Goal: Task Accomplishment & Management: Manage account settings

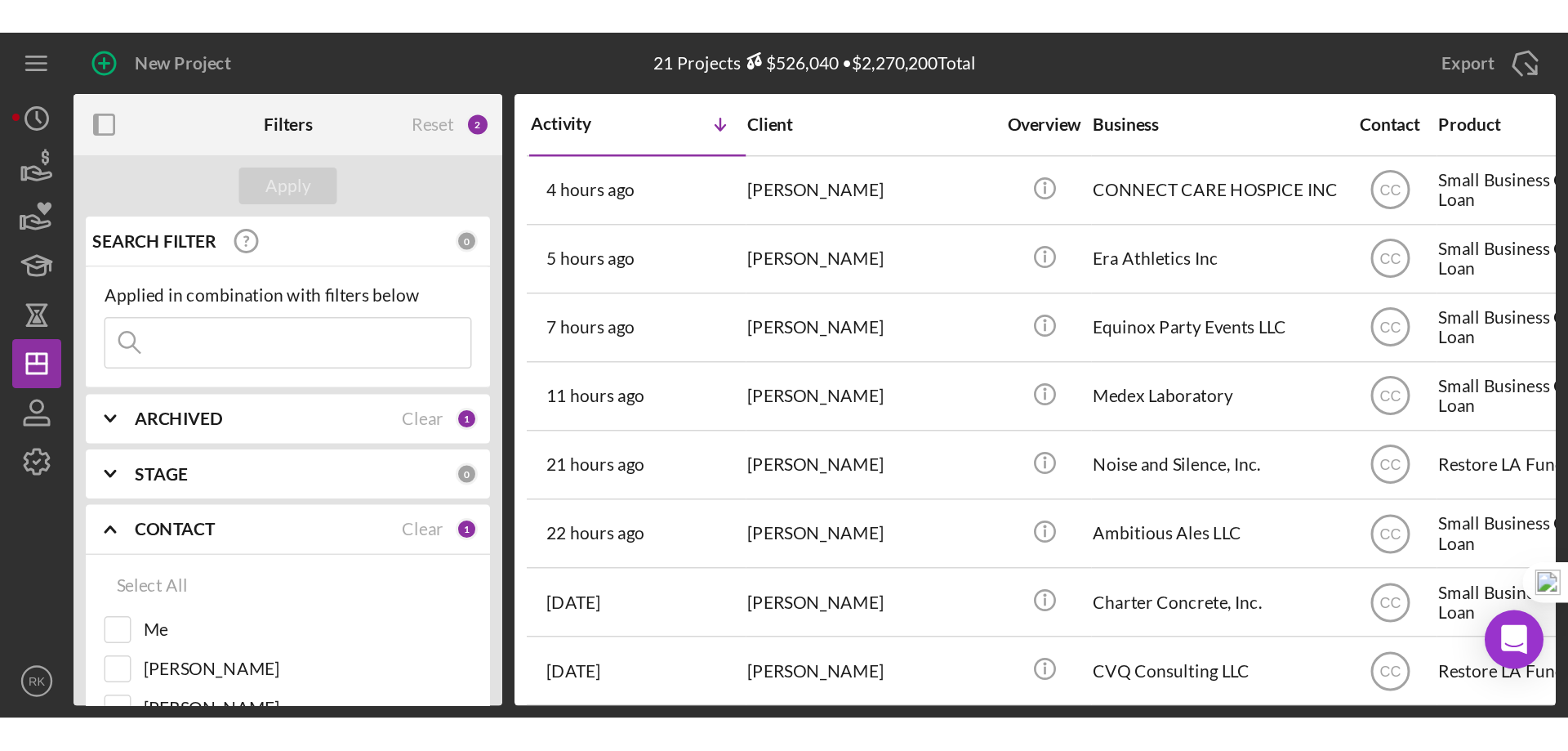
scroll to position [409, 0]
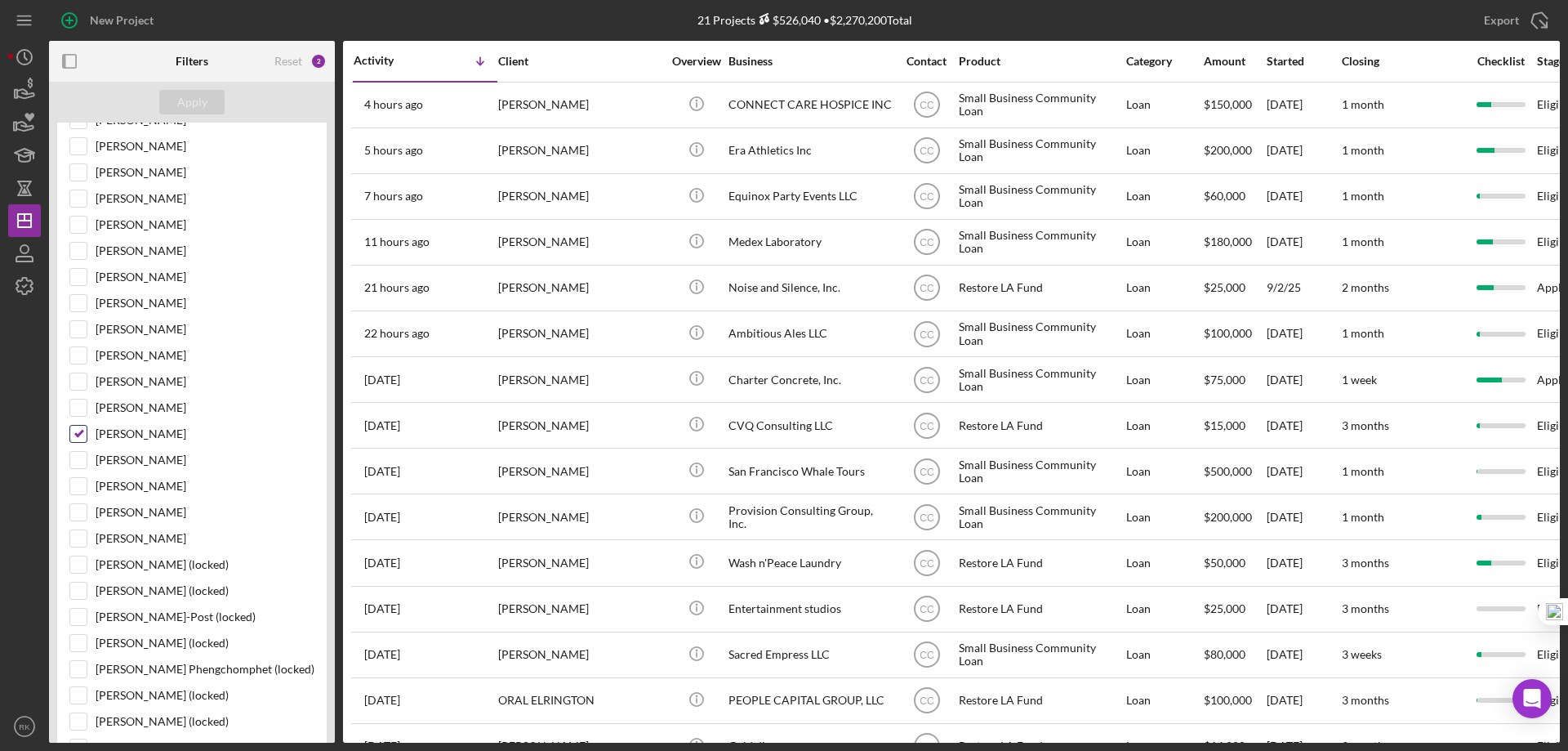
click at [76, 425] on input "[PERSON_NAME]" at bounding box center [78, 433] width 17 height 17
checkbox input "false"
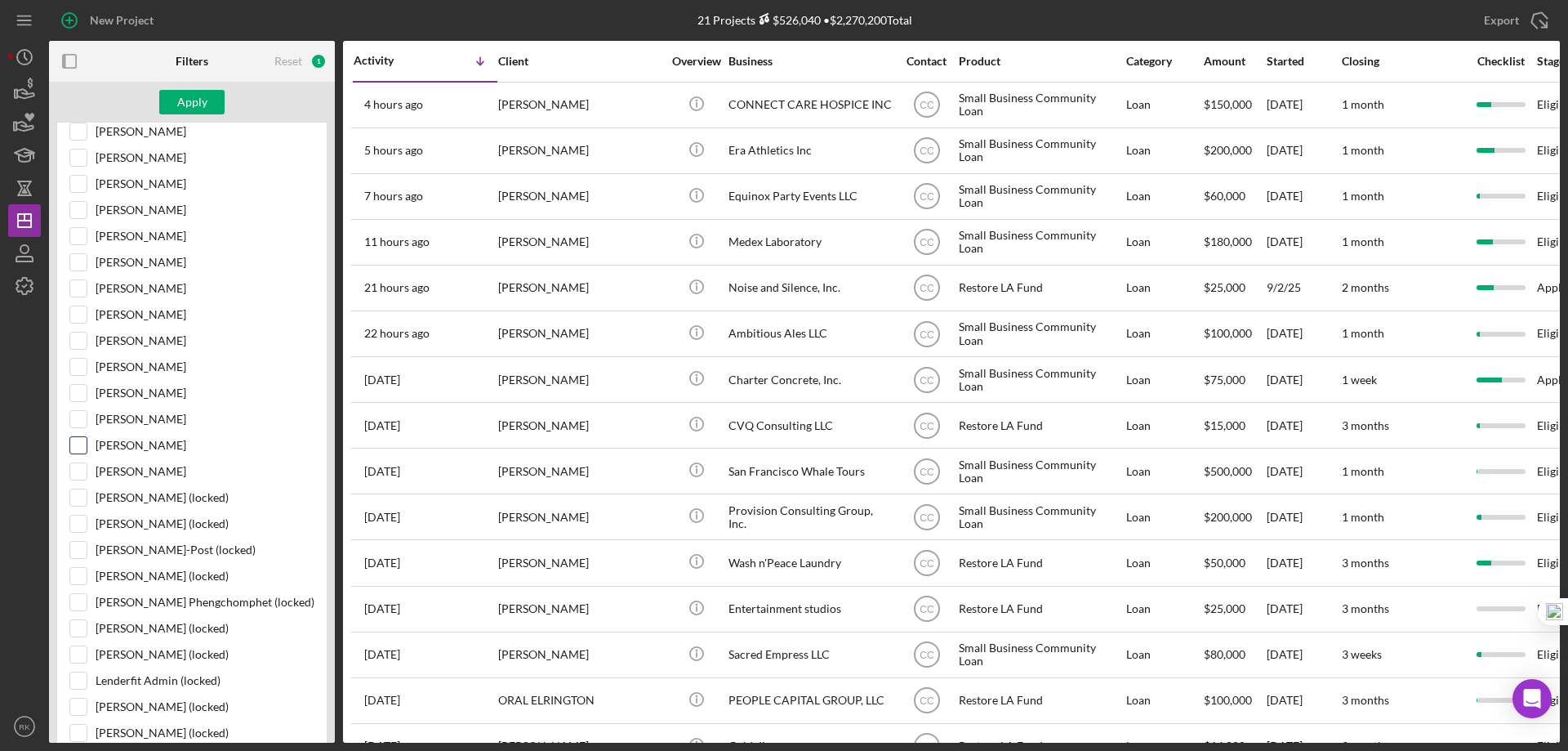
scroll to position [476, 0]
click at [82, 447] on input "[PERSON_NAME]" at bounding box center [78, 444] width 17 height 17
checkbox input "true"
click at [180, 101] on div "Apply" at bounding box center [192, 102] width 31 height 25
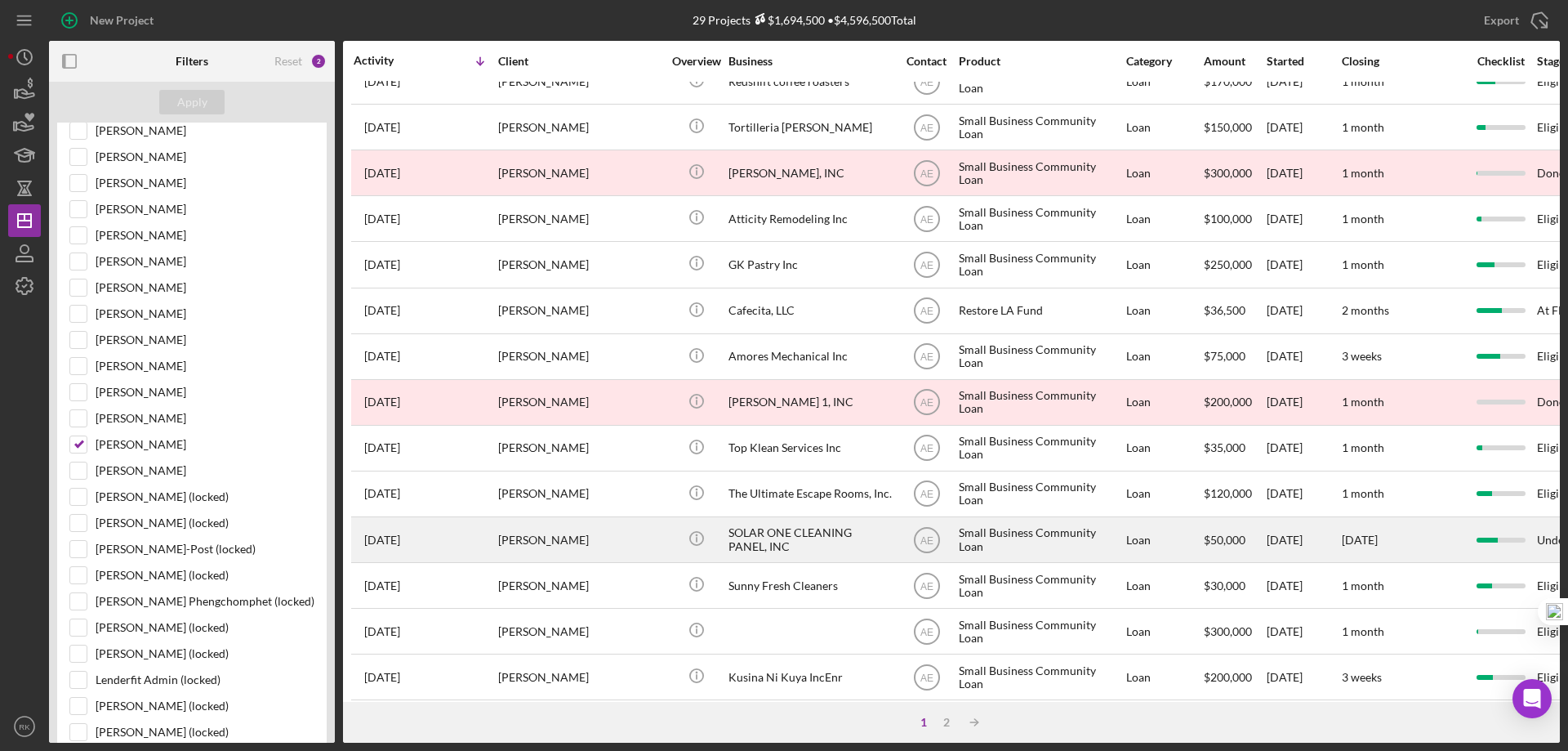
scroll to position [299, 0]
click at [732, 456] on div "SOLAR ONE CLEANING PANEL, INC" at bounding box center [809, 538] width 163 height 44
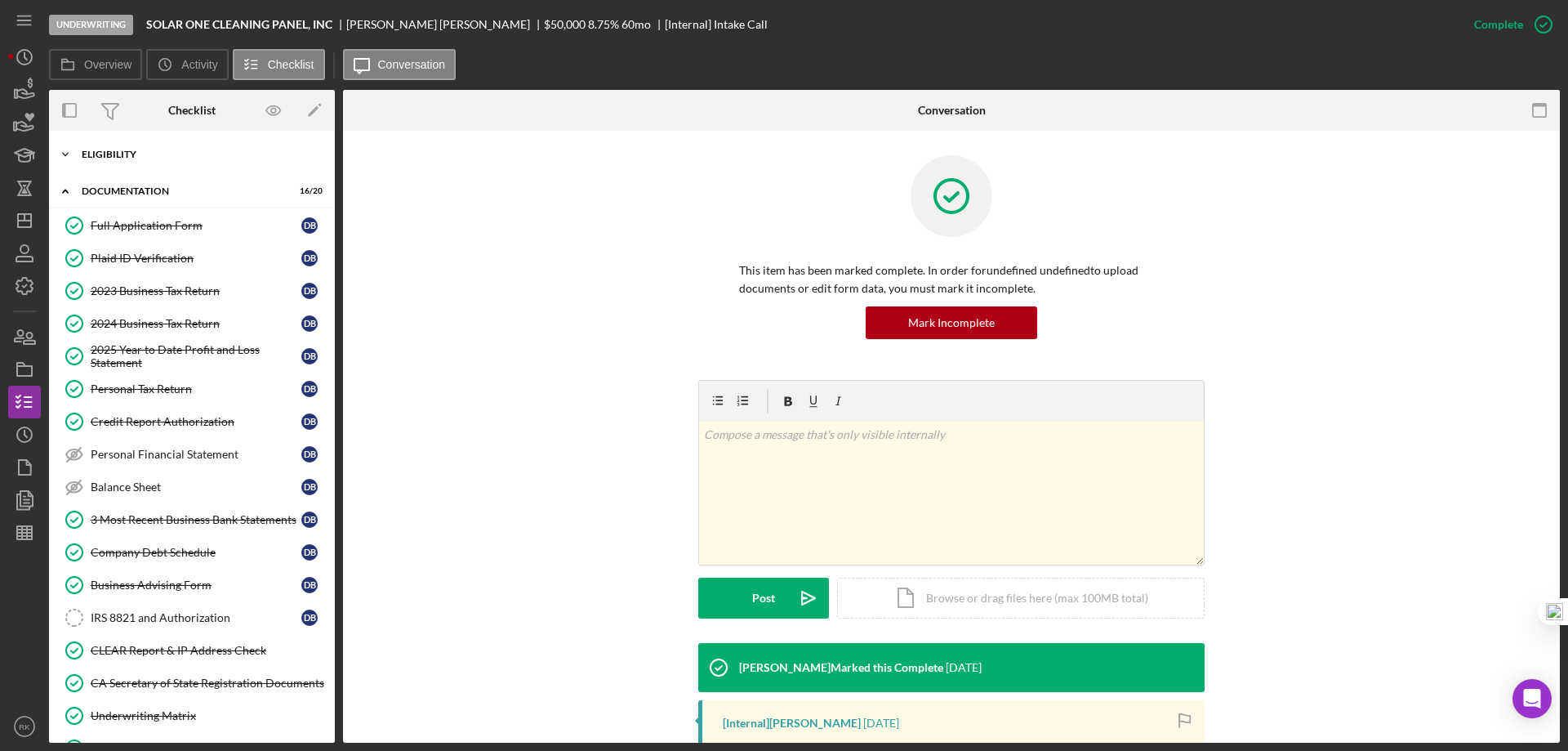
click at [120, 157] on div "Eligibility" at bounding box center [198, 154] width 232 height 10
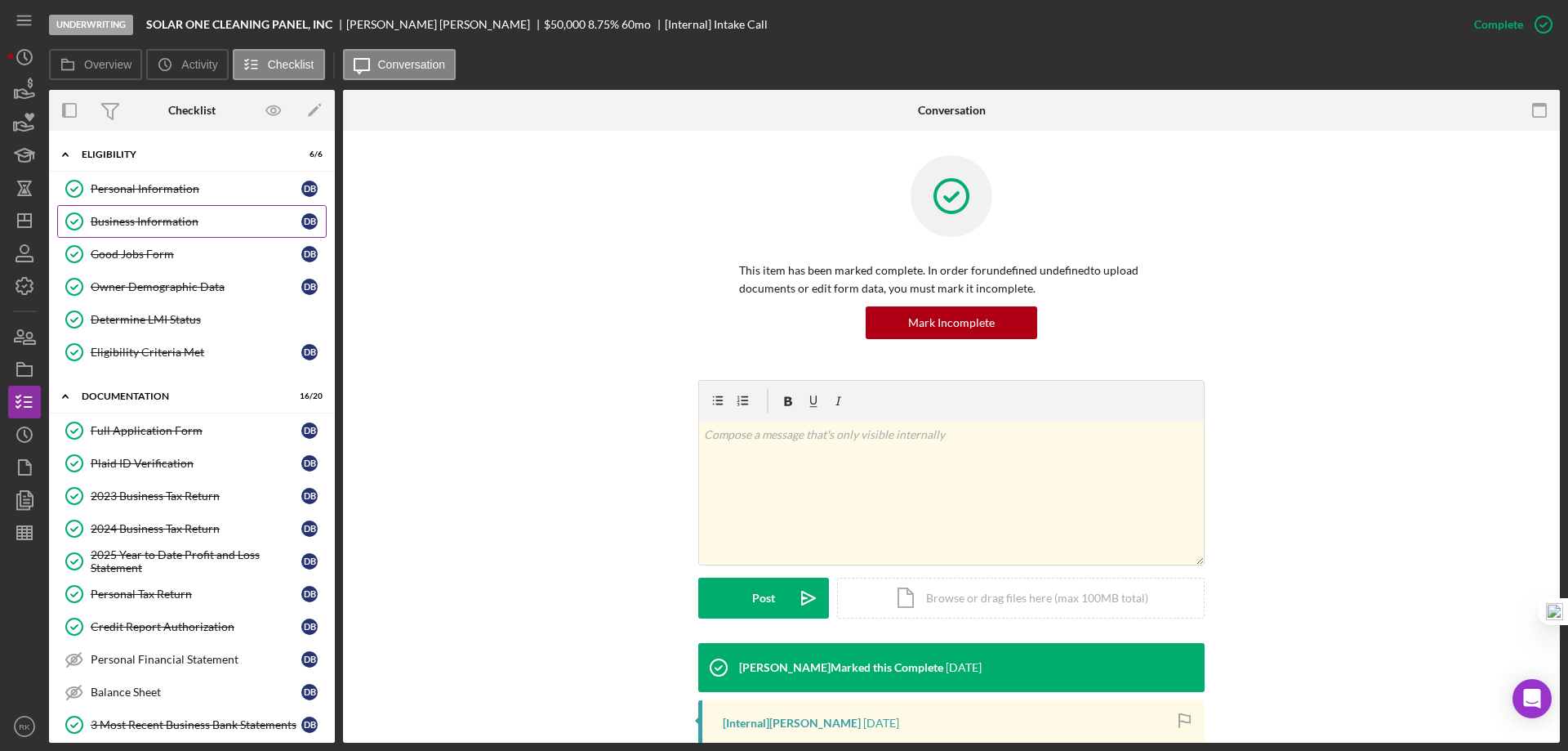
click at [142, 217] on div "Business Information" at bounding box center [196, 221] width 211 height 13
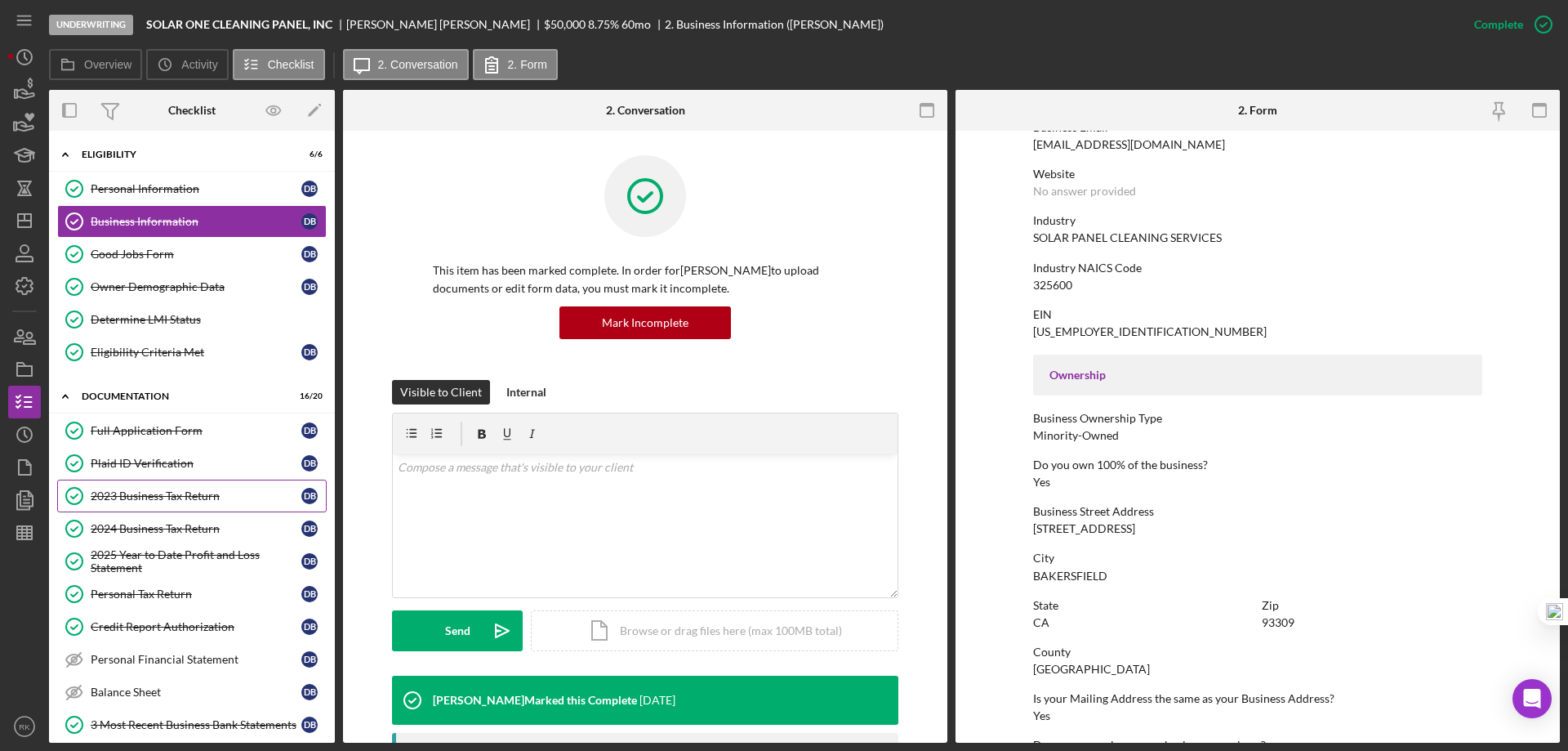
scroll to position [326, 0]
click at [139, 324] on div "Determine LMI Status" at bounding box center [209, 319] width 235 height 13
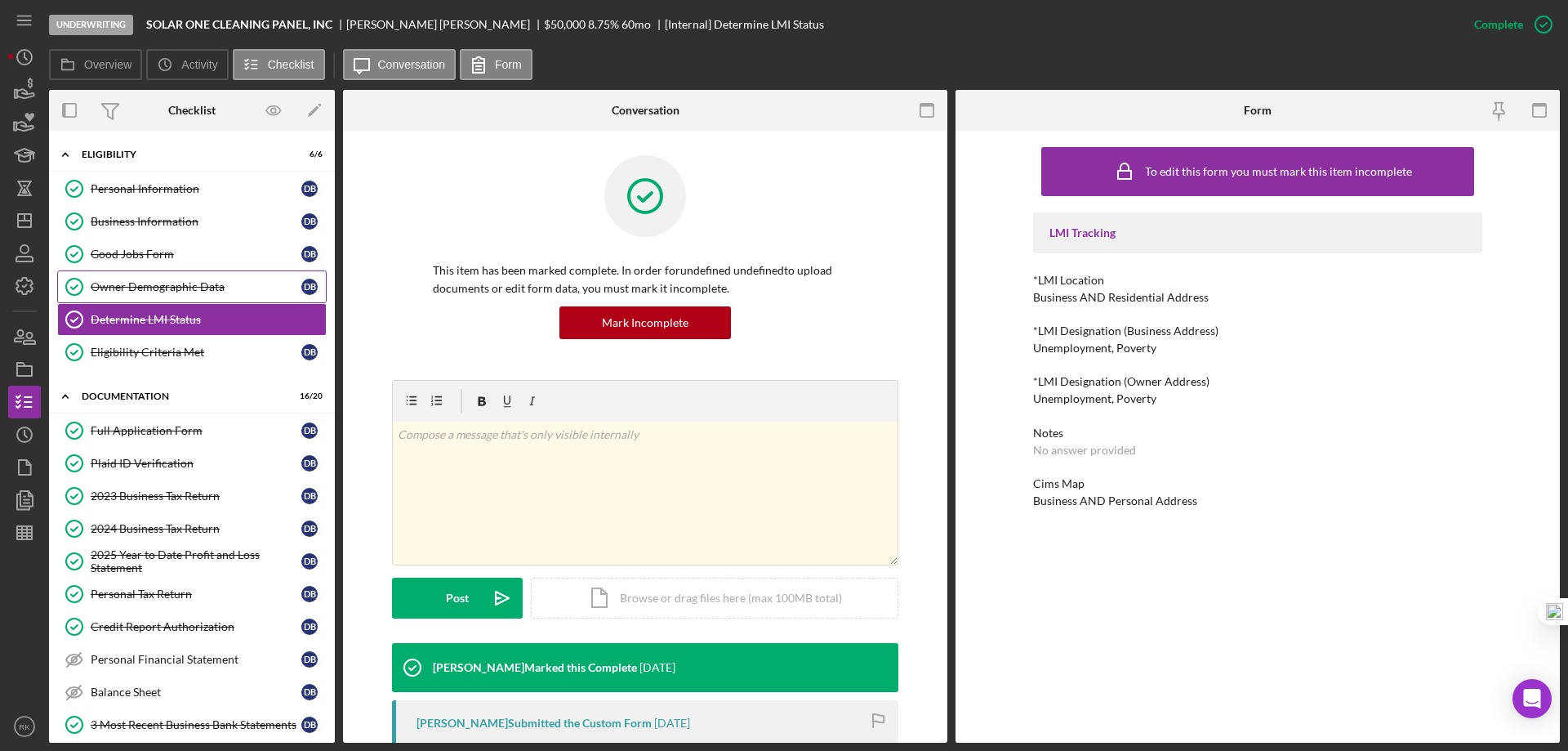
click at [147, 293] on div "Owner Demographic Data" at bounding box center [196, 286] width 211 height 13
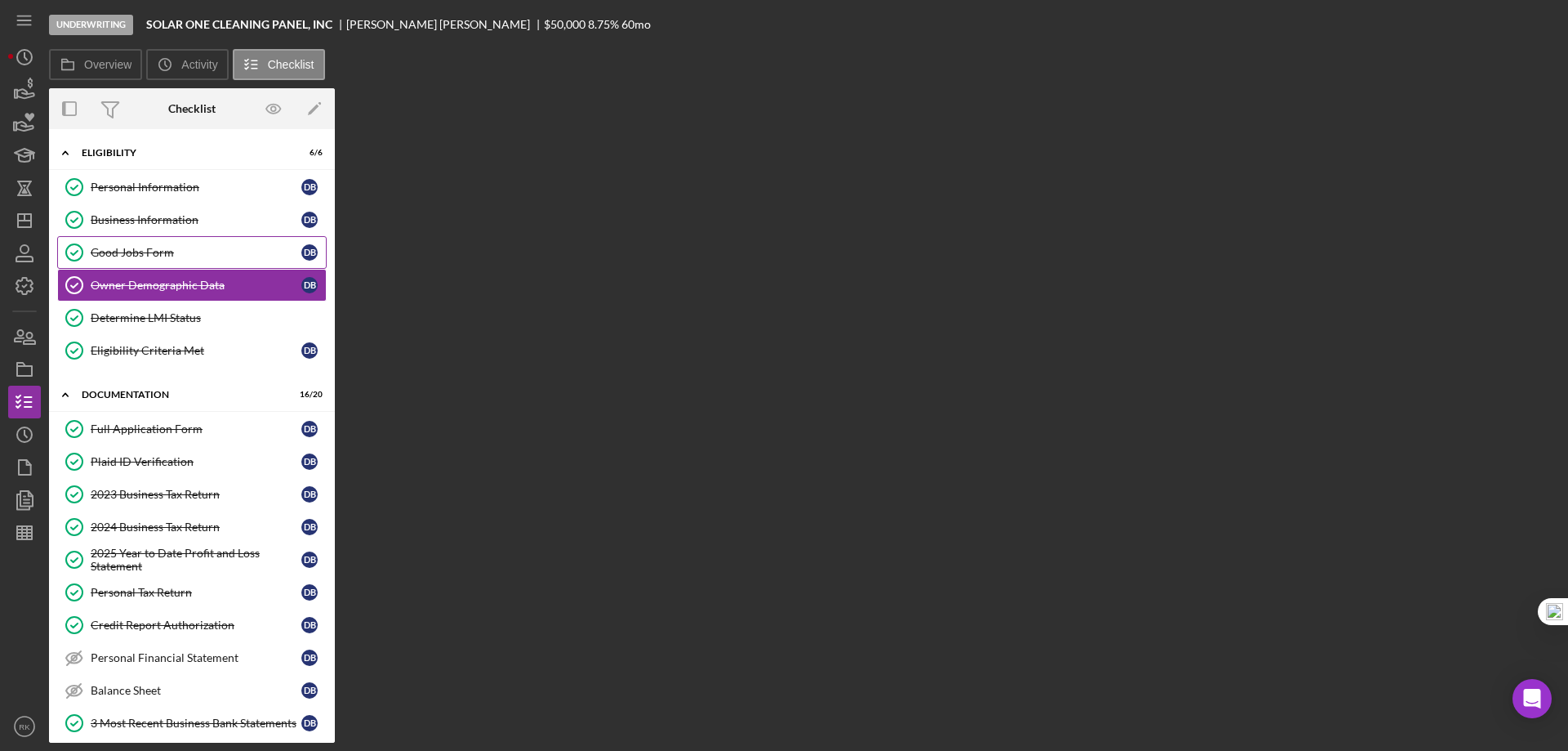
click at [166, 254] on div "Good Jobs Form" at bounding box center [196, 251] width 211 height 13
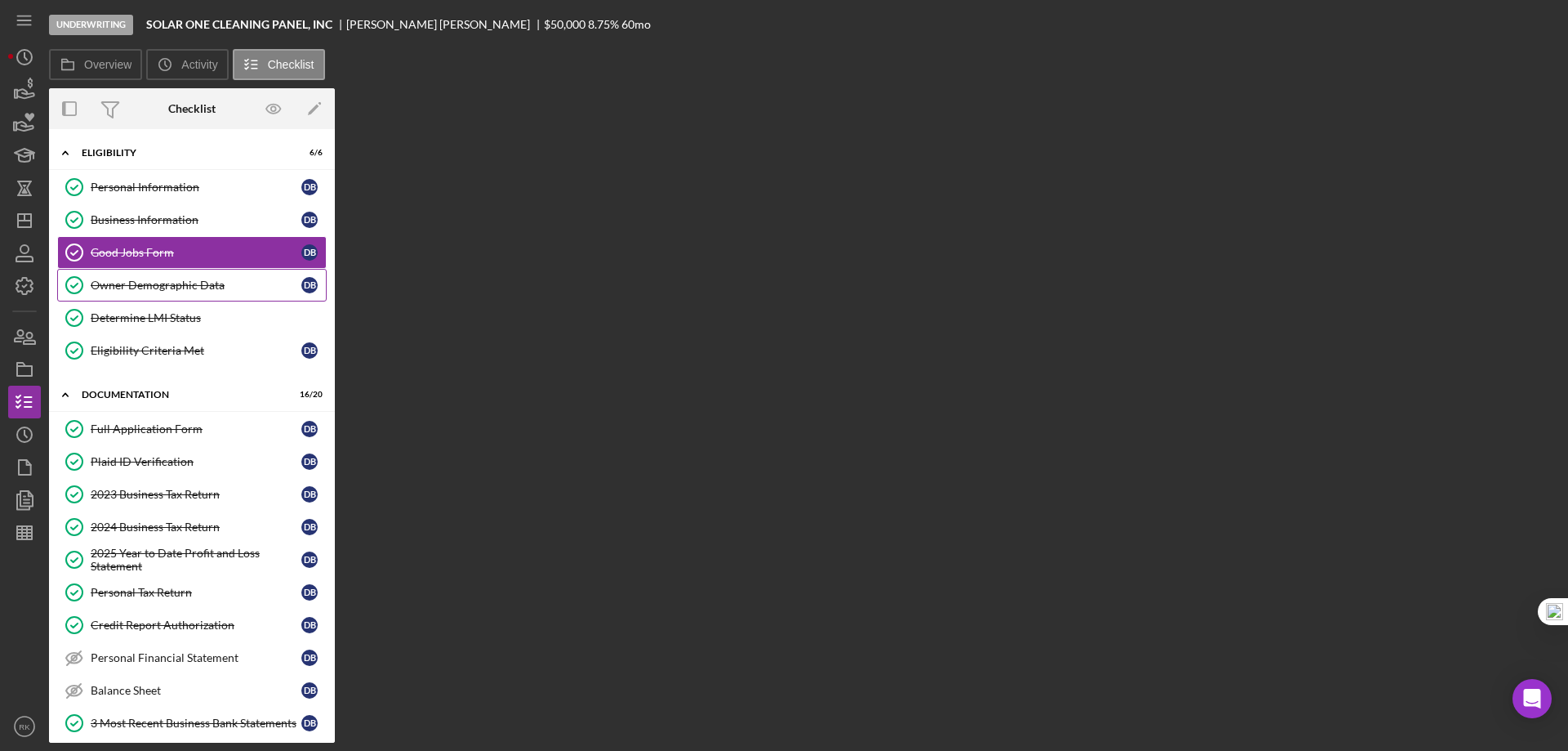
click at [176, 283] on div "Owner Demographic Data" at bounding box center [196, 284] width 211 height 13
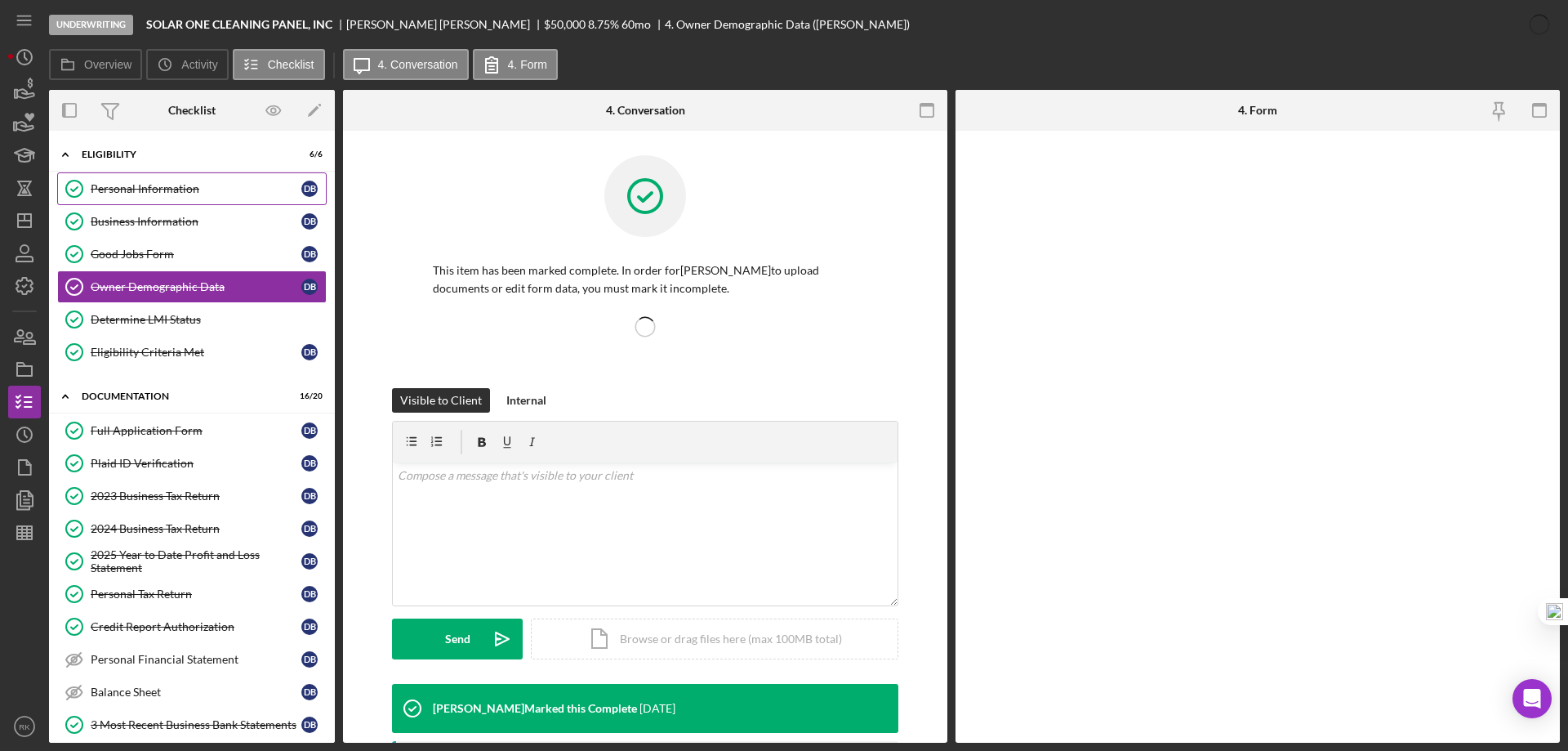
click at [132, 192] on div "Personal Information" at bounding box center [196, 188] width 211 height 13
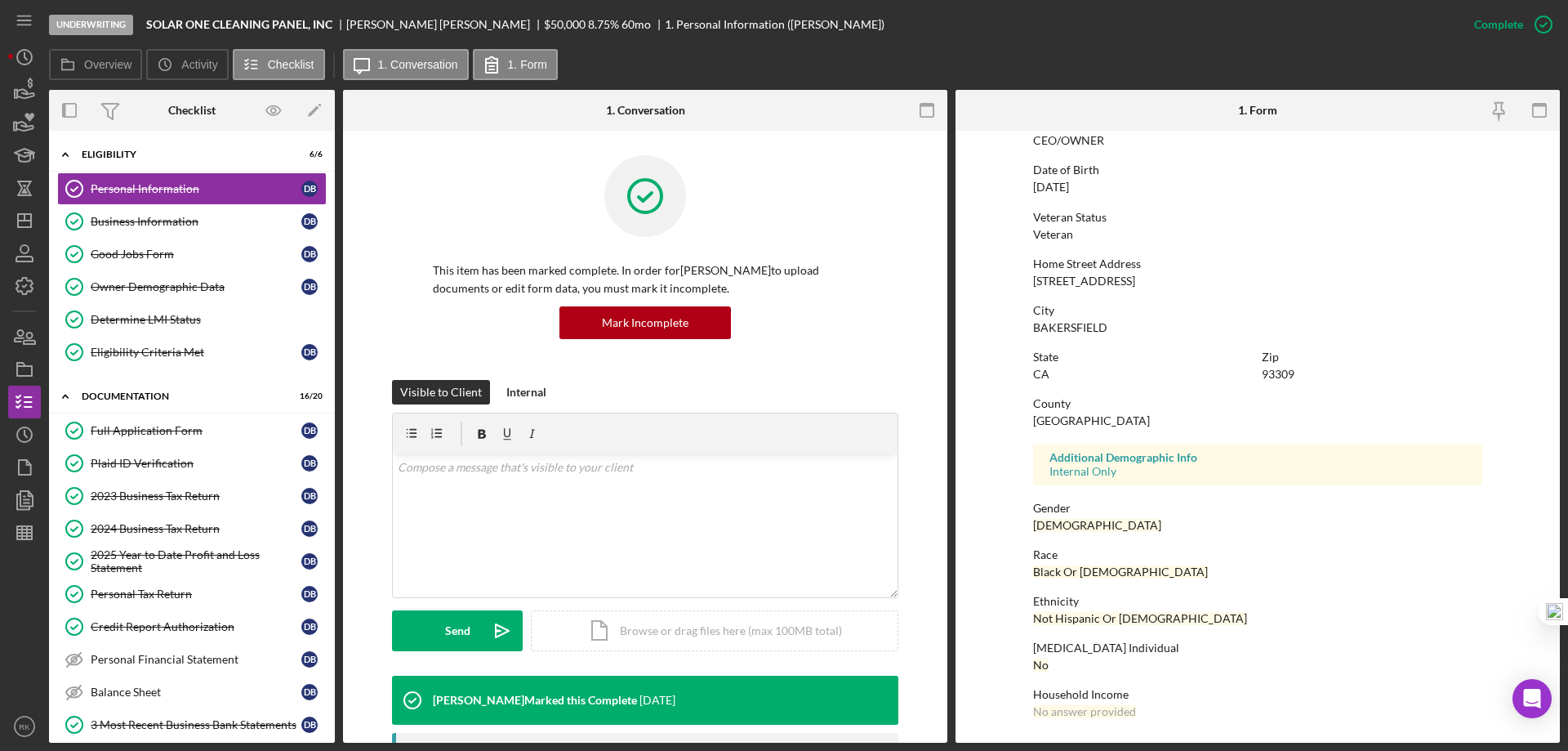
scroll to position [2, 0]
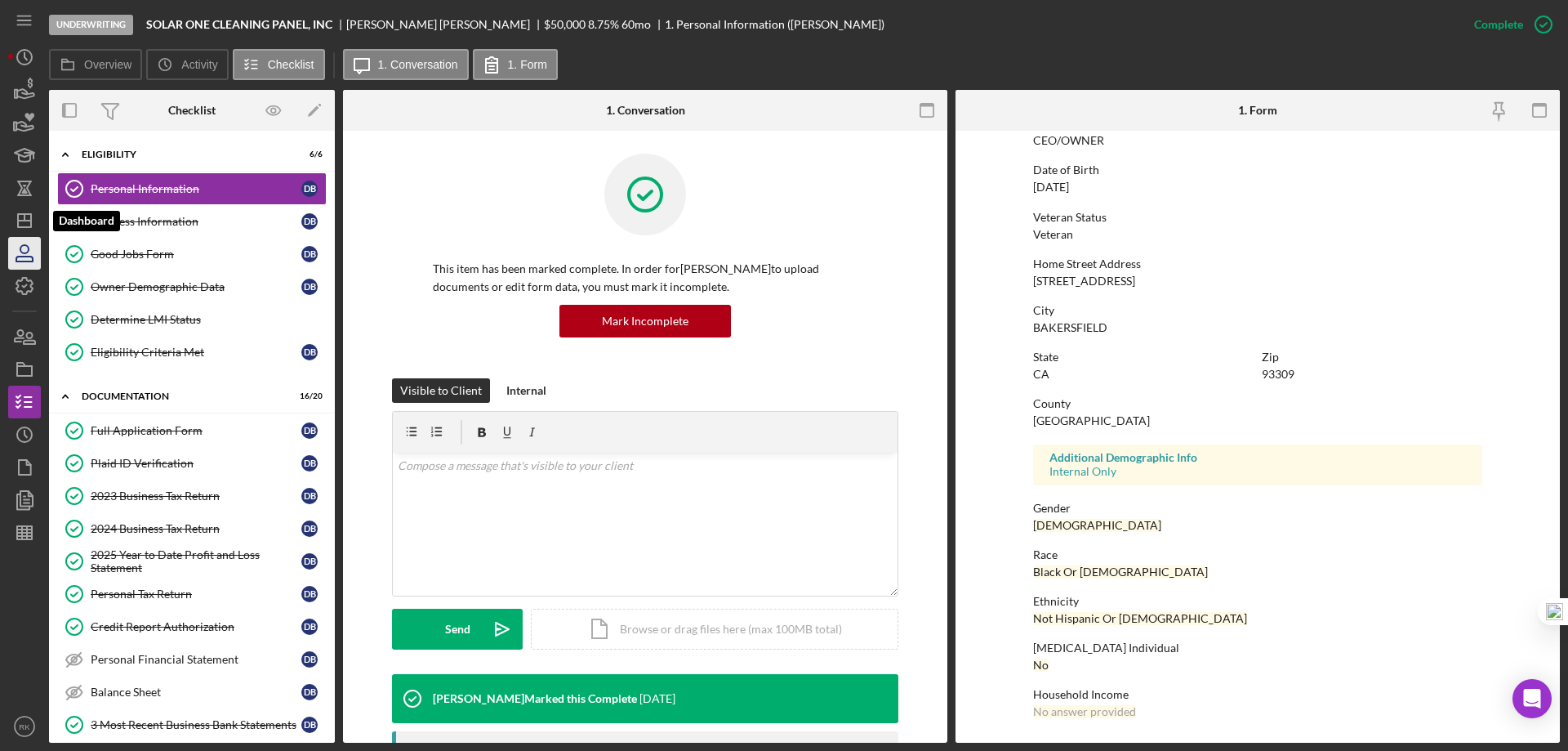
click at [20, 231] on icon "Icon/Dashboard" at bounding box center [24, 220] width 41 height 41
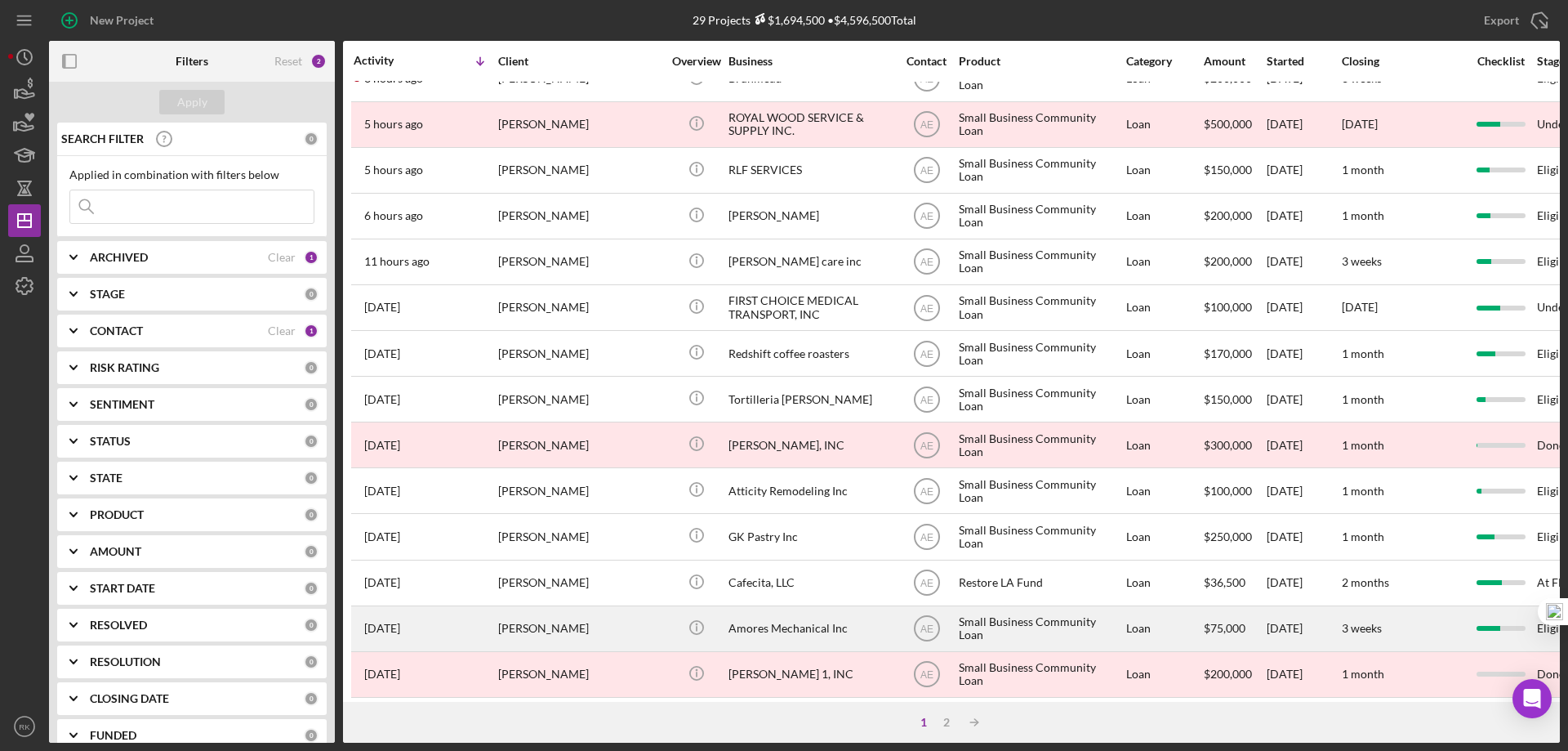
scroll to position [27, 0]
click at [792, 456] on div "Amores Mechanical Inc" at bounding box center [809, 627] width 163 height 44
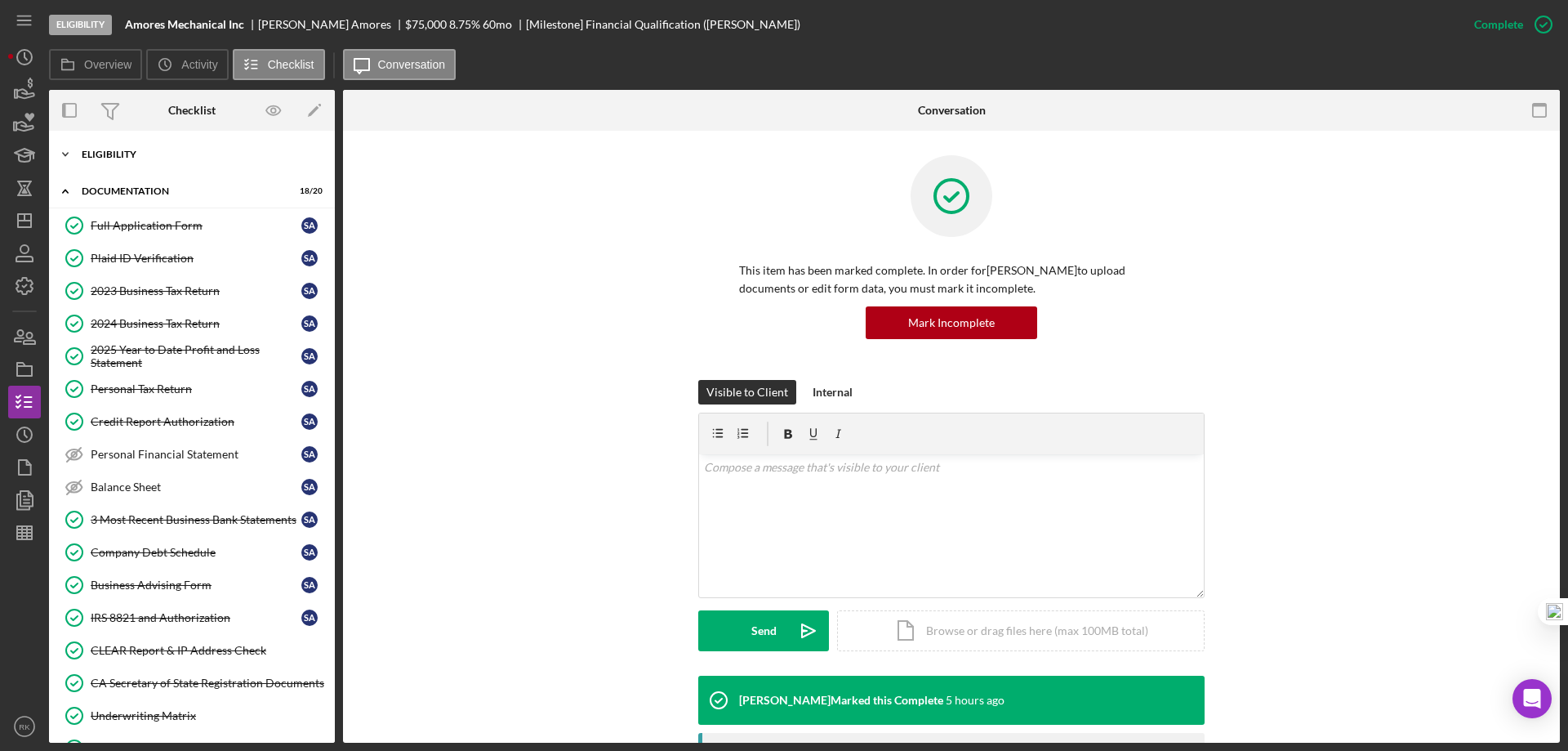
click at [107, 153] on div "Eligibility" at bounding box center [198, 154] width 232 height 10
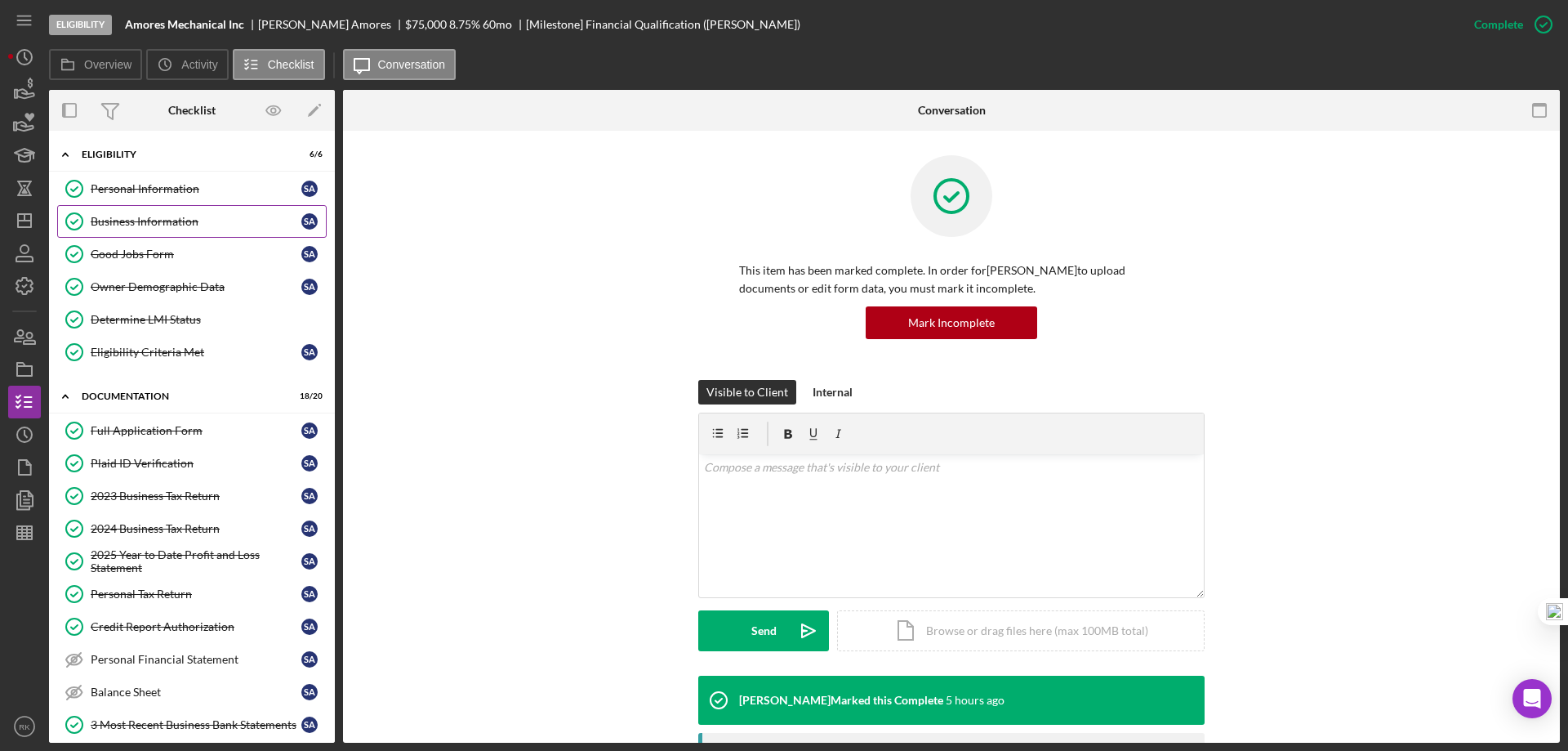
click at [147, 227] on div "Business Information" at bounding box center [196, 221] width 211 height 13
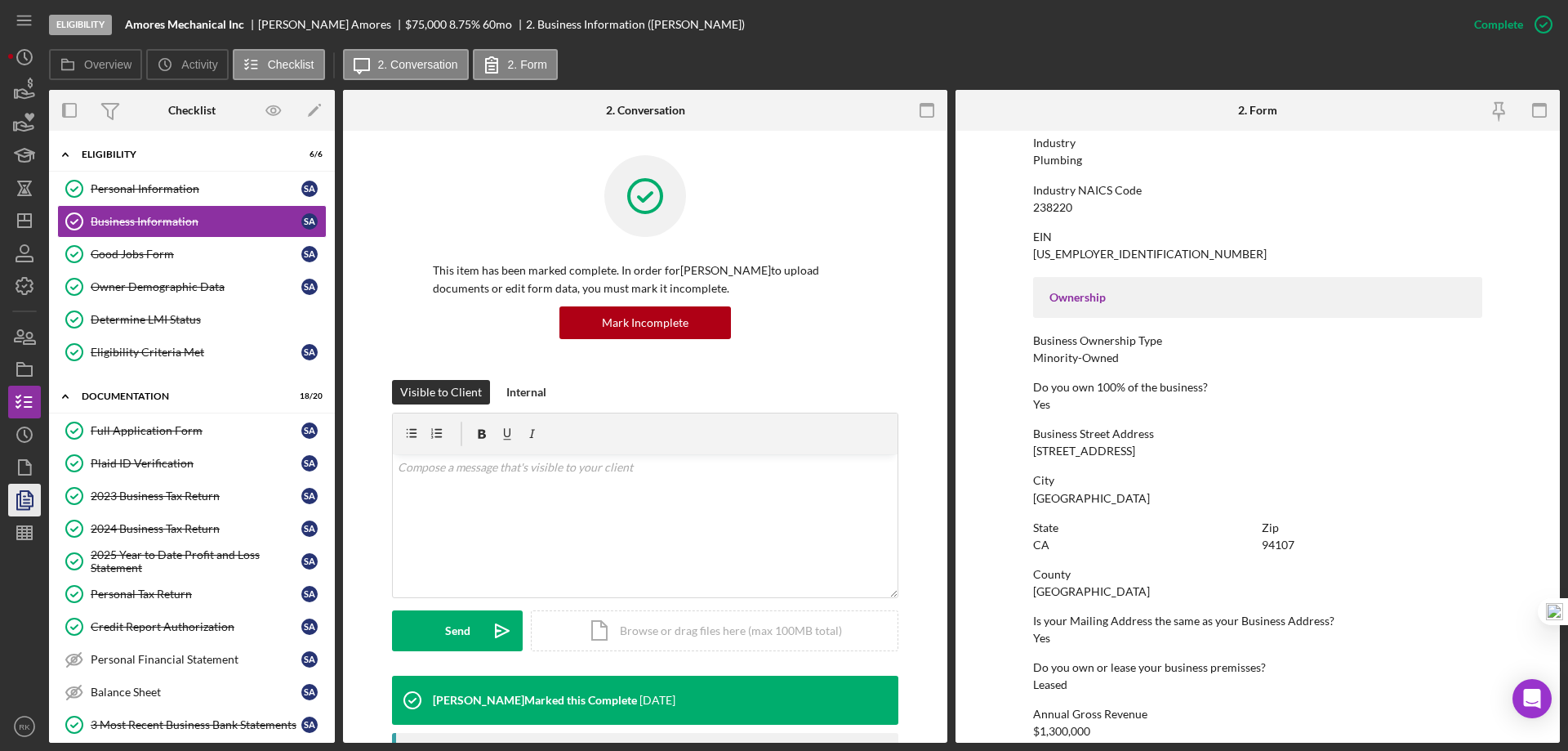
scroll to position [405, 0]
drag, startPoint x: 155, startPoint y: 318, endPoint x: 164, endPoint y: 319, distance: 9.1
click at [155, 318] on div "Determine LMI Status" at bounding box center [209, 319] width 235 height 13
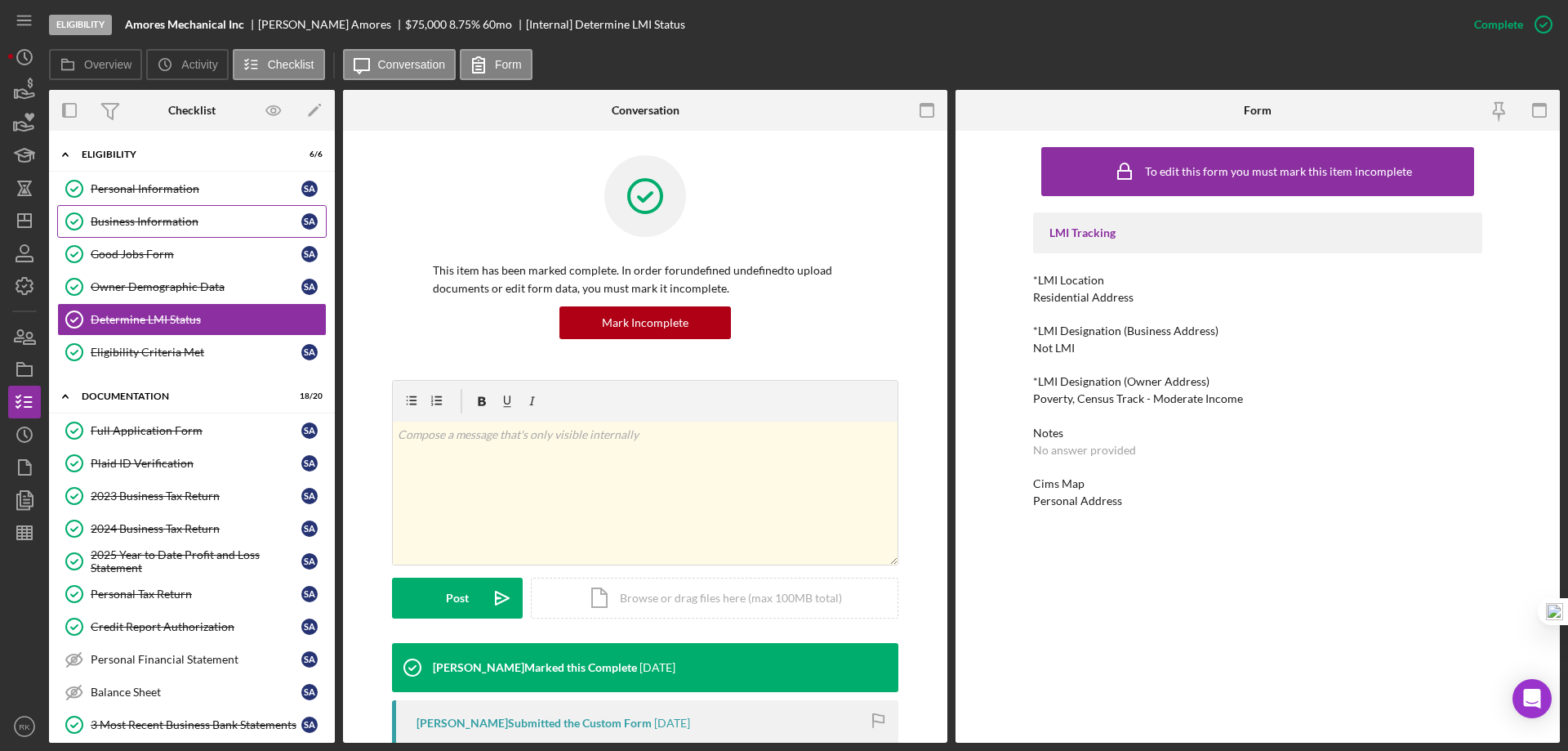
drag, startPoint x: 164, startPoint y: 190, endPoint x: 259, endPoint y: 230, distance: 103.1
click at [164, 190] on div "Personal Information" at bounding box center [196, 188] width 211 height 13
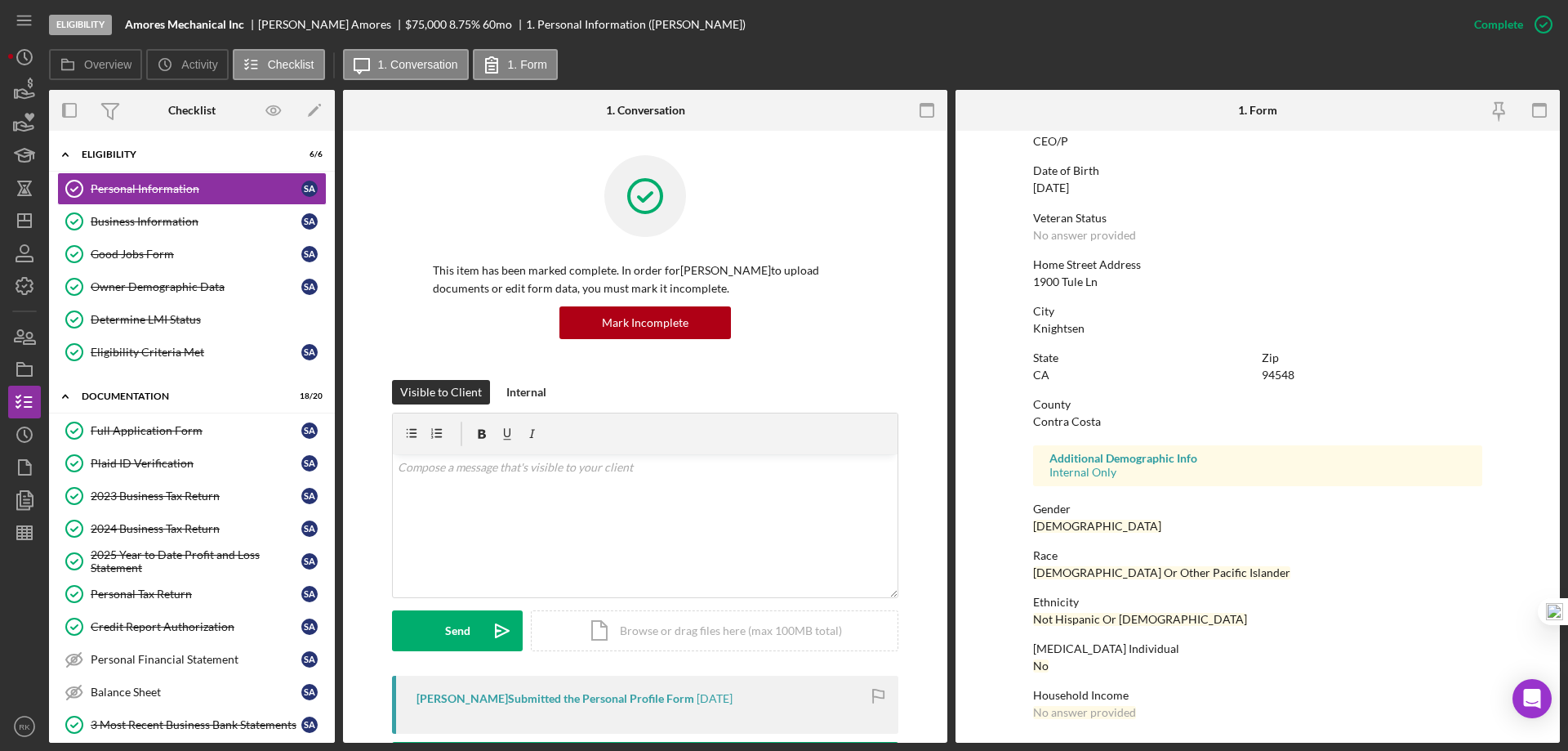
scroll to position [150, 0]
click at [20, 227] on polygon "button" at bounding box center [24, 220] width 13 height 13
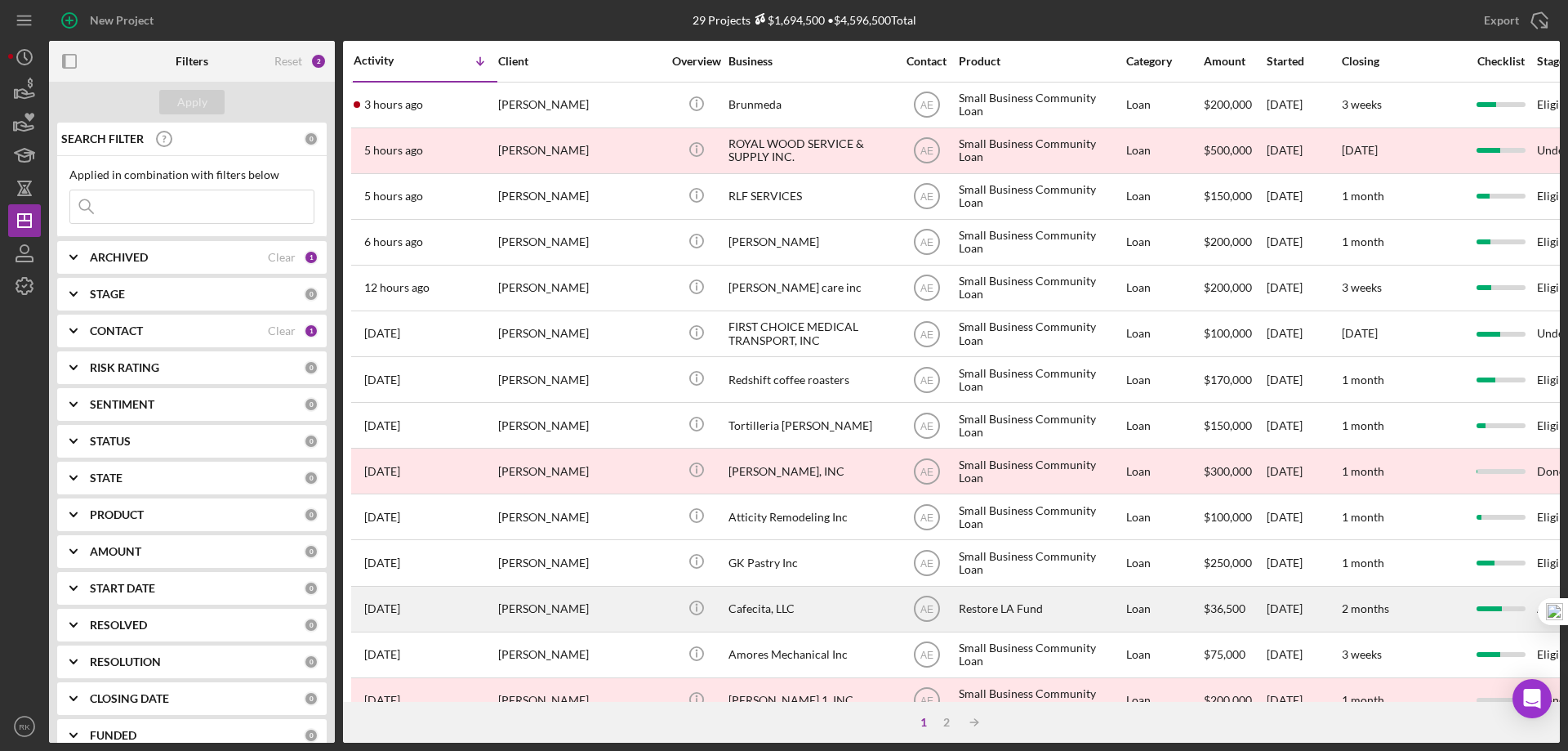
click at [749, 456] on div "Cafecita, LLC" at bounding box center [809, 609] width 163 height 44
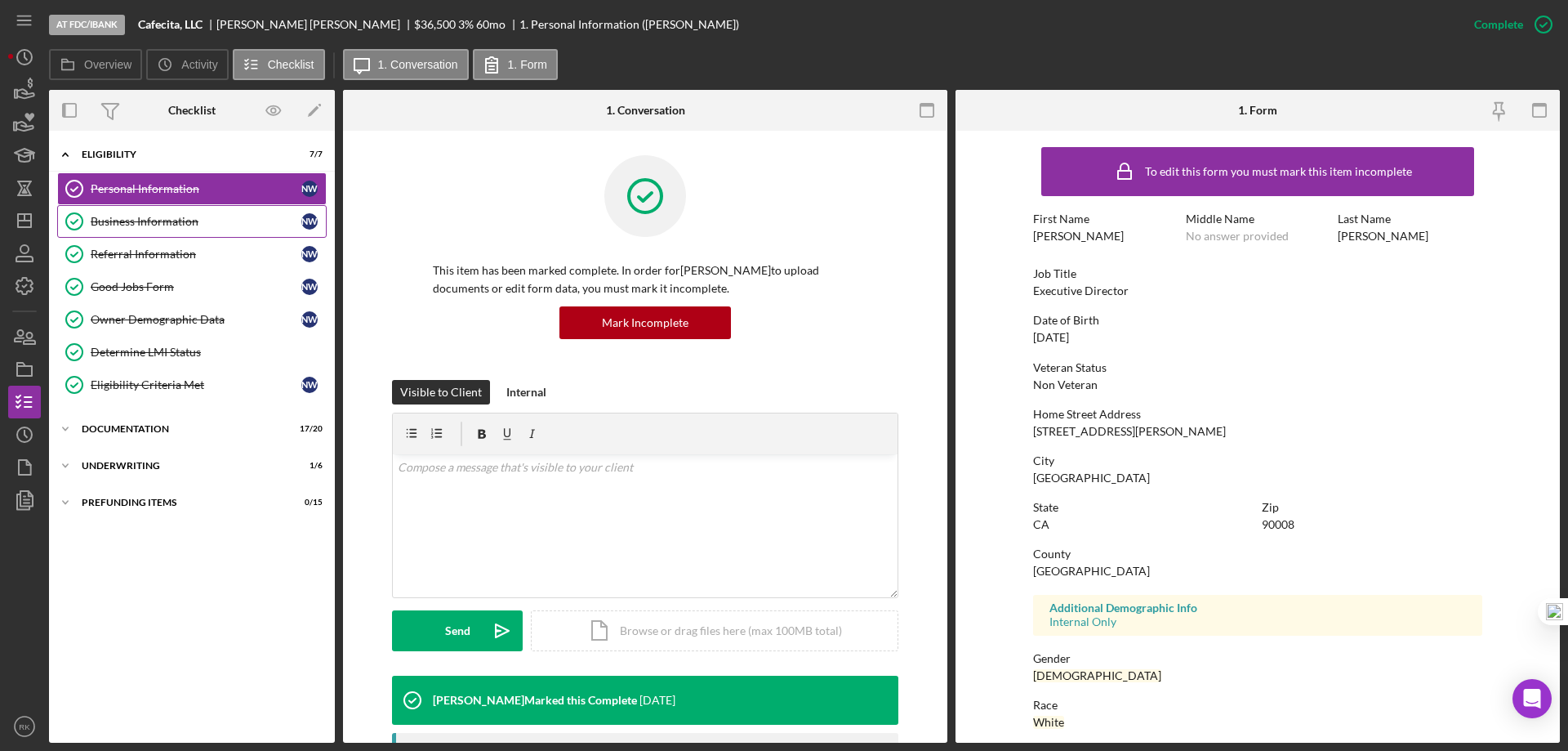
click at [158, 232] on link "Business Information Business Information N W" at bounding box center [192, 221] width 269 height 33
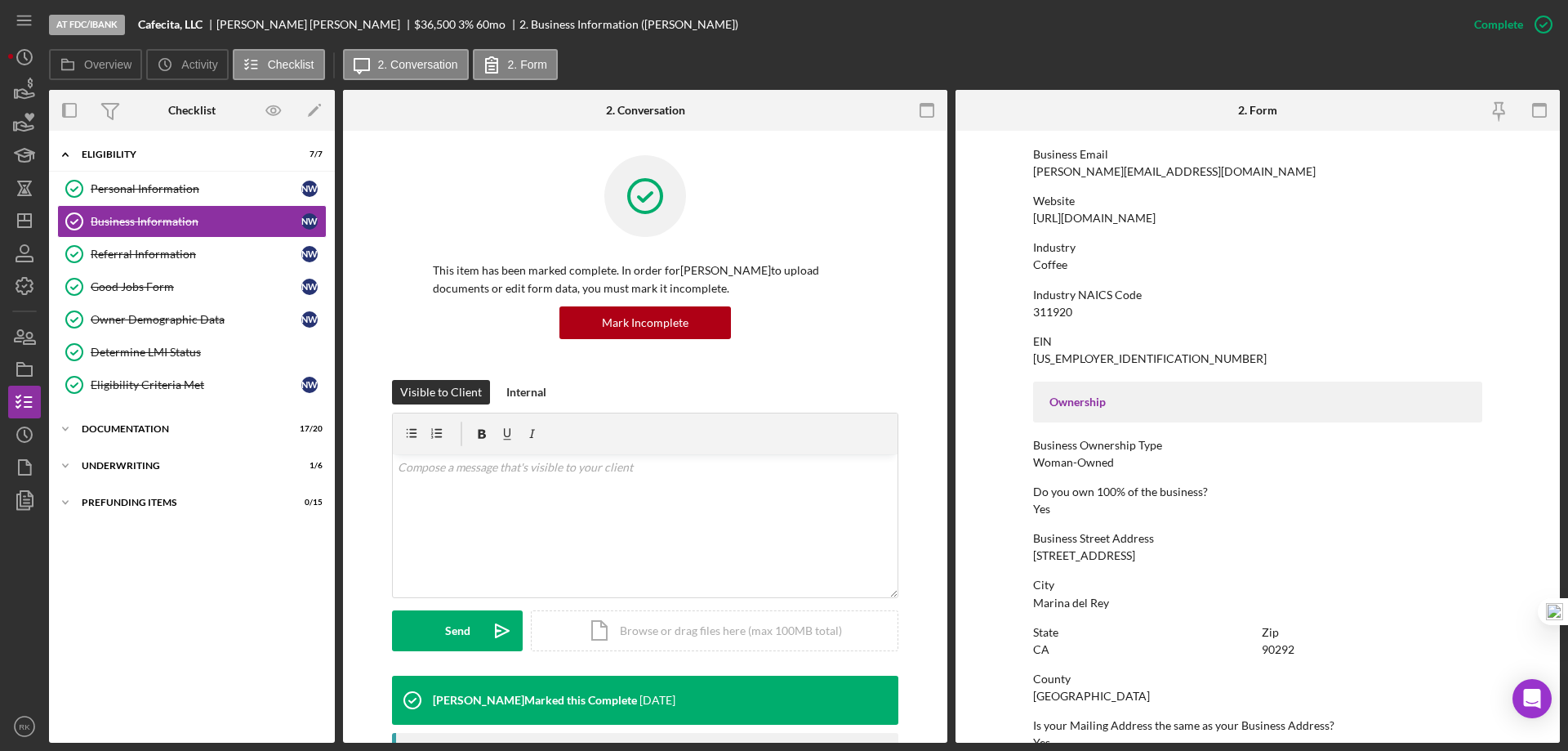
scroll to position [299, 0]
click at [185, 346] on div "Determine LMI Status" at bounding box center [209, 351] width 235 height 13
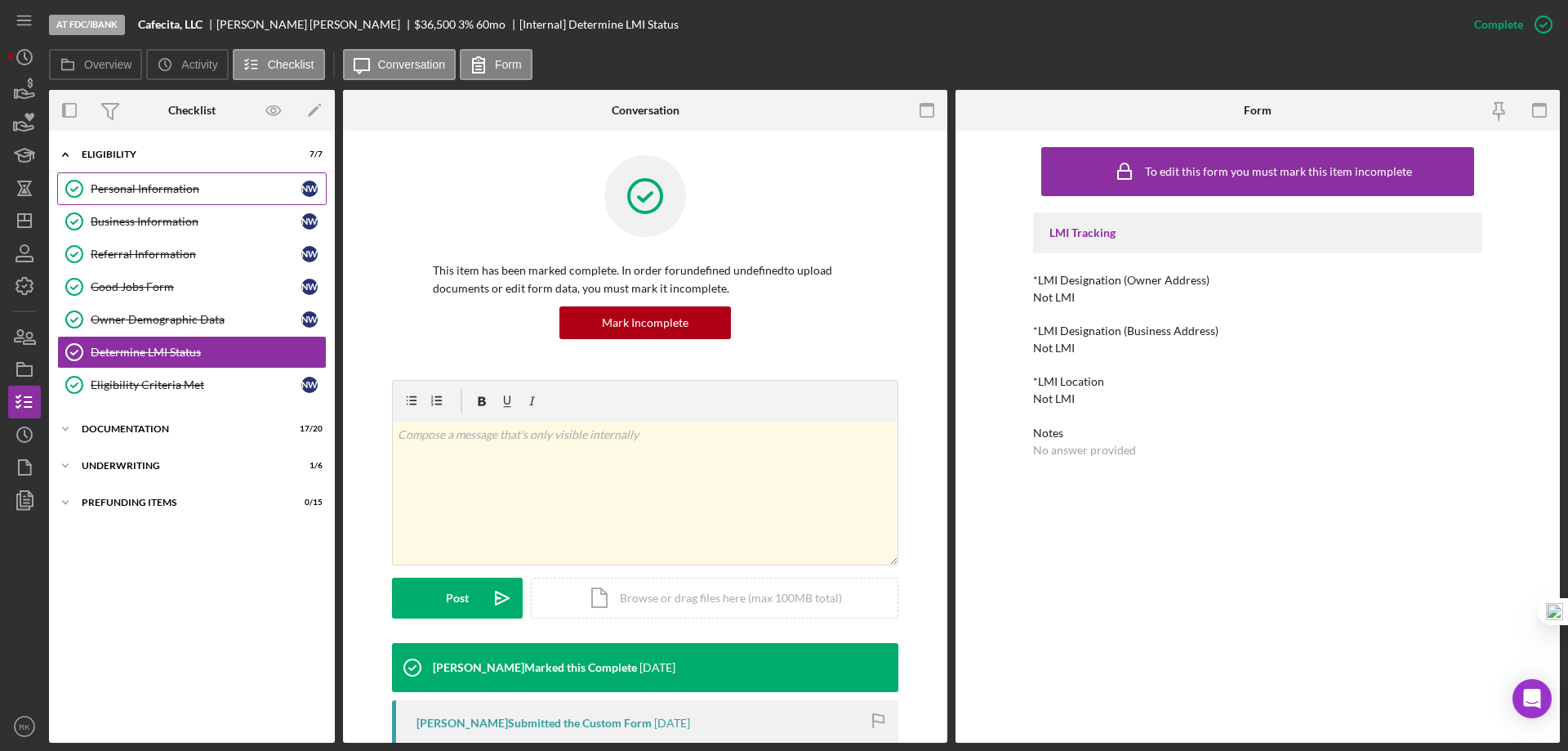
drag, startPoint x: 152, startPoint y: 194, endPoint x: 216, endPoint y: 198, distance: 64.1
click at [152, 194] on div "Personal Information" at bounding box center [196, 188] width 211 height 13
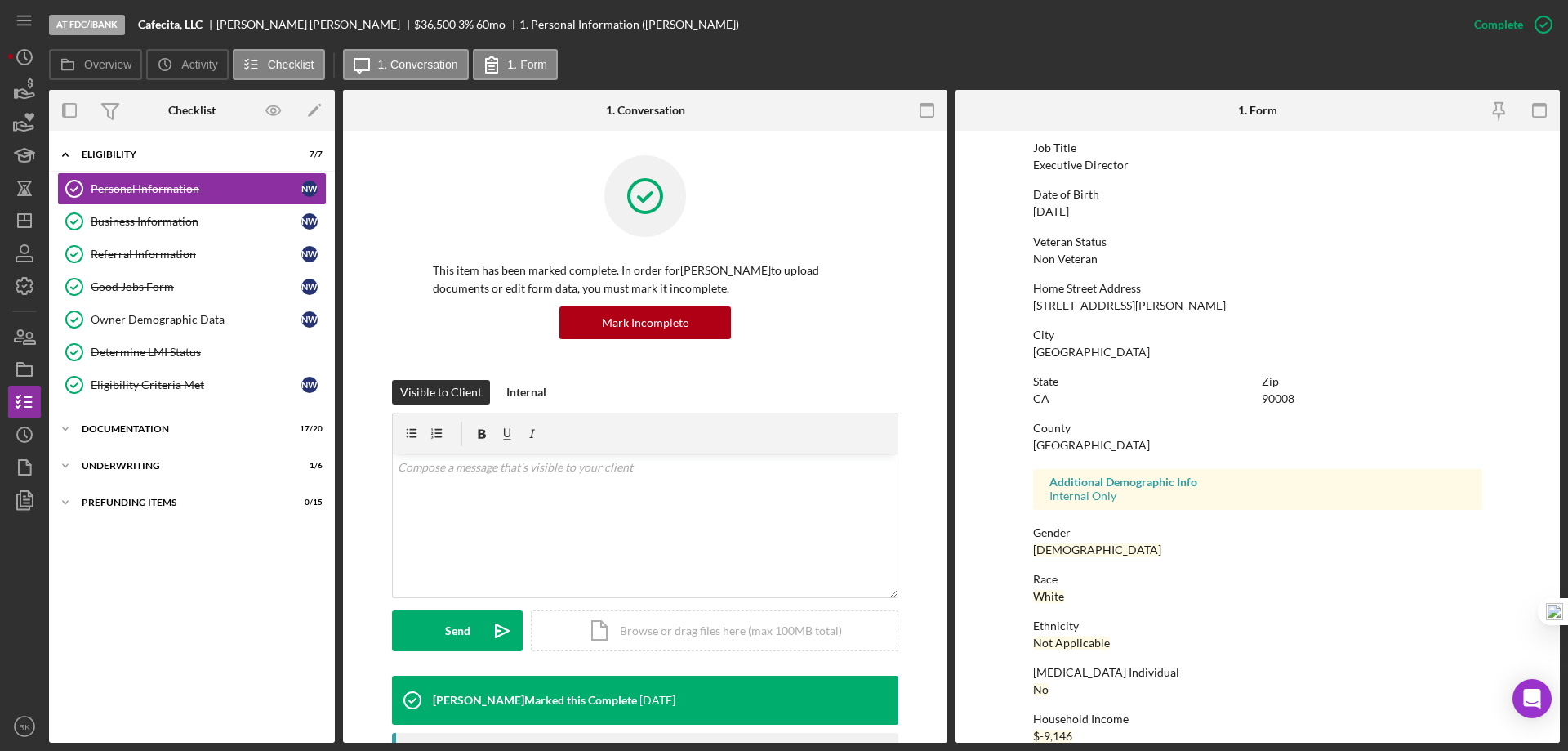
scroll to position [150, 0]
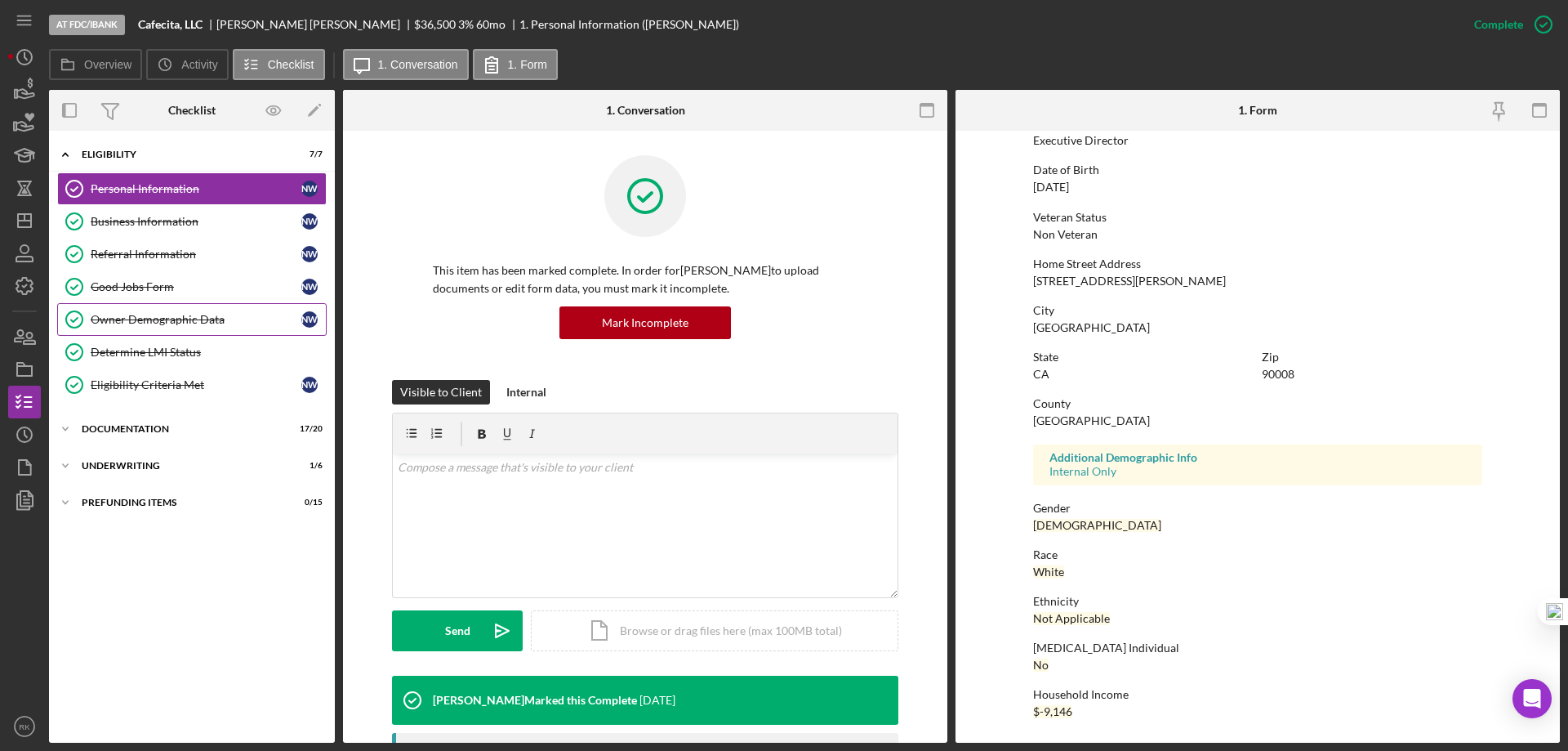
click at [182, 327] on link "Owner Demographic Data Owner Demographic Data N W" at bounding box center [192, 319] width 269 height 33
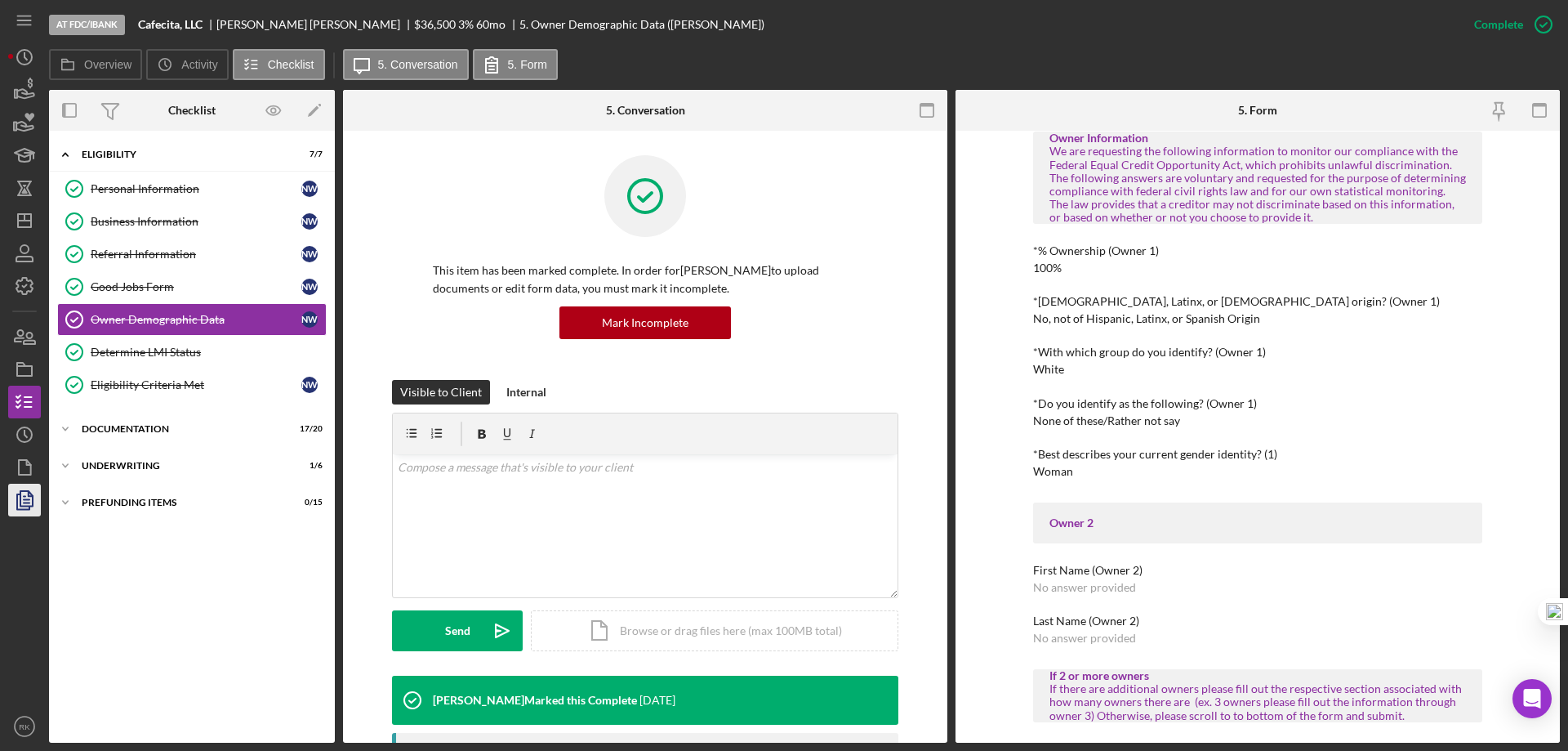
scroll to position [513, 0]
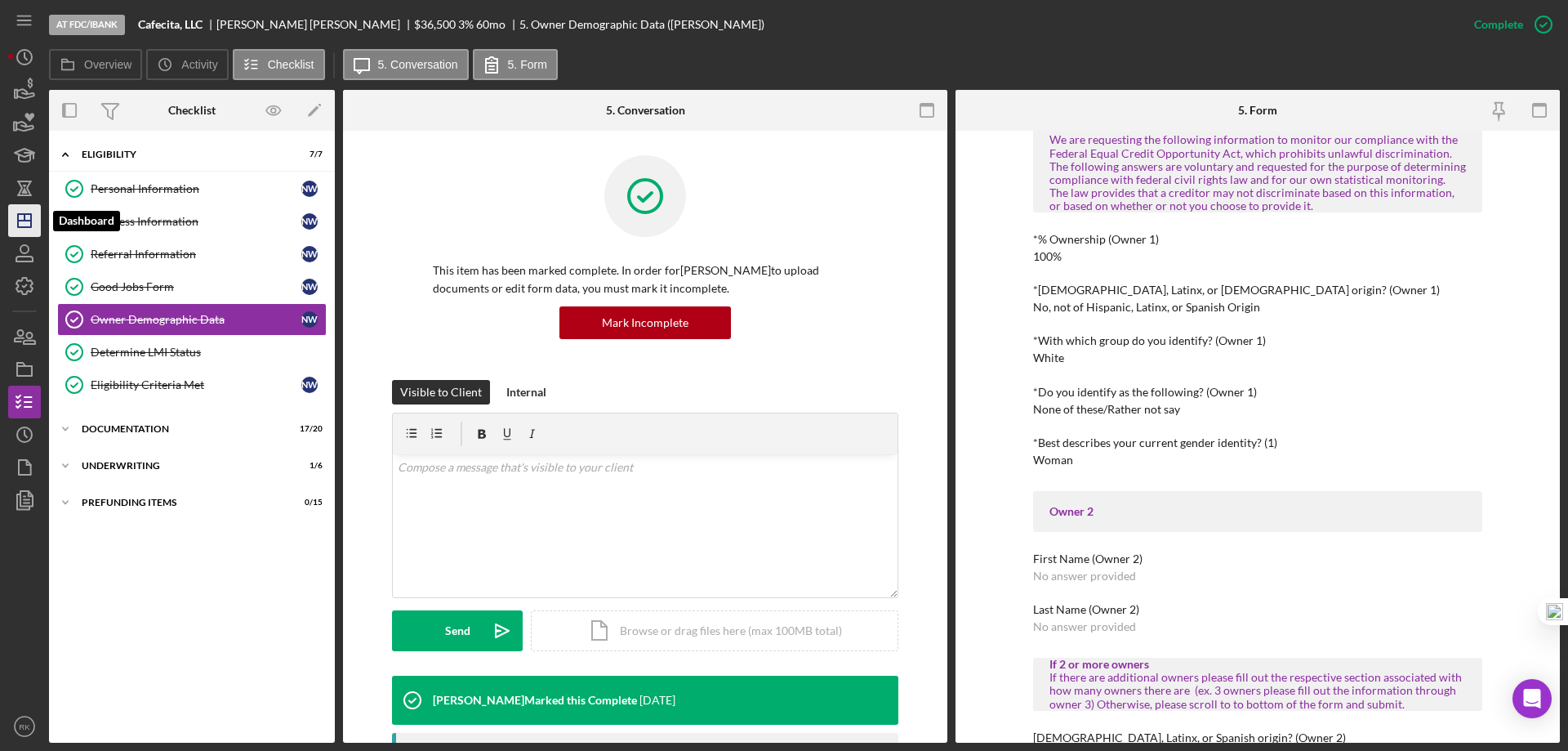
click at [23, 223] on icon "Icon/Dashboard" at bounding box center [24, 220] width 41 height 41
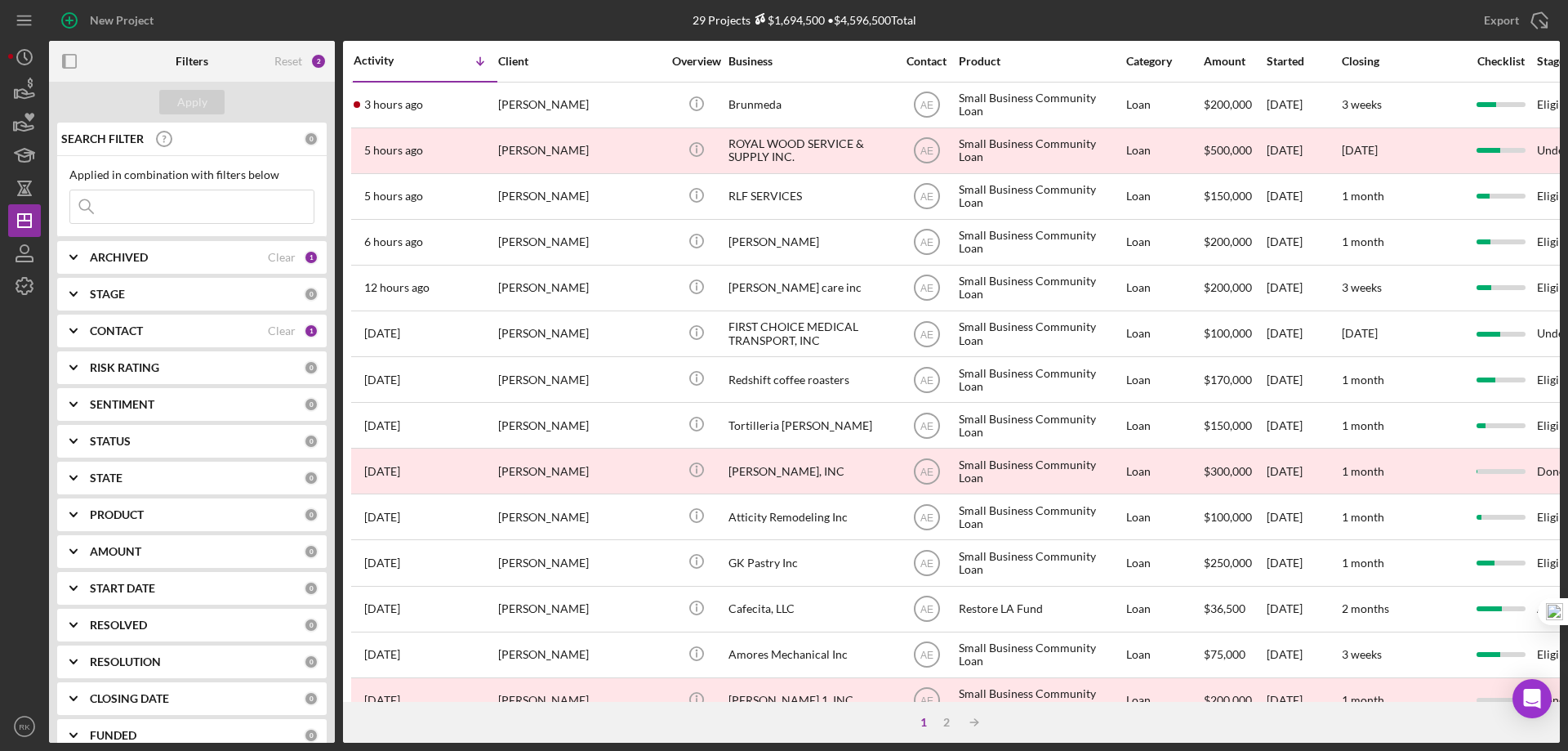
drag, startPoint x: 269, startPoint y: 330, endPoint x: 174, endPoint y: 338, distance: 95.3
click at [268, 330] on div "Clear" at bounding box center [282, 330] width 28 height 13
click at [130, 334] on b "CONTACT" at bounding box center [117, 330] width 53 height 13
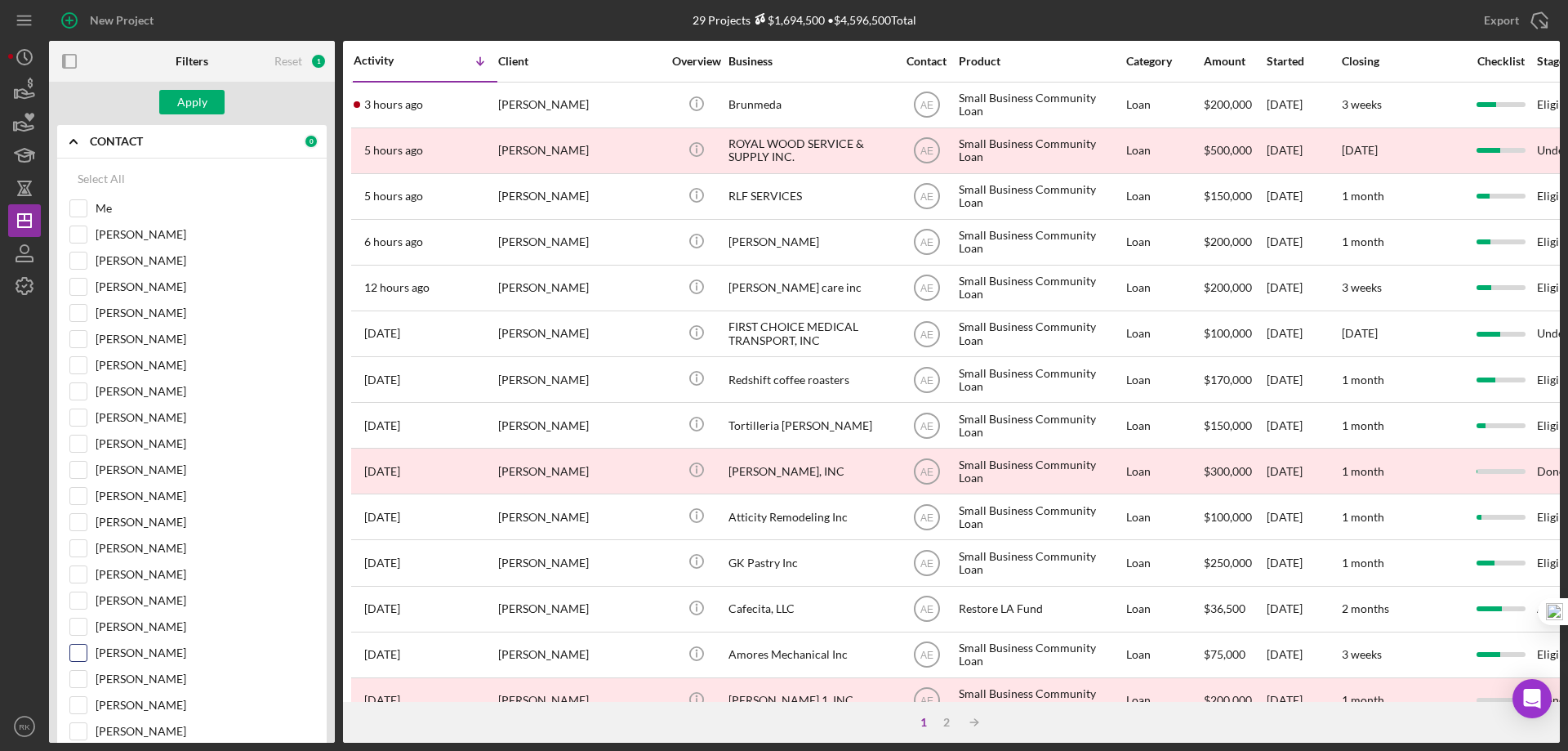
scroll to position [190, 0]
click at [82, 456] on input "[PERSON_NAME]" at bounding box center [78, 651] width 17 height 17
checkbox input "true"
click at [207, 103] on button "Apply" at bounding box center [192, 102] width 65 height 25
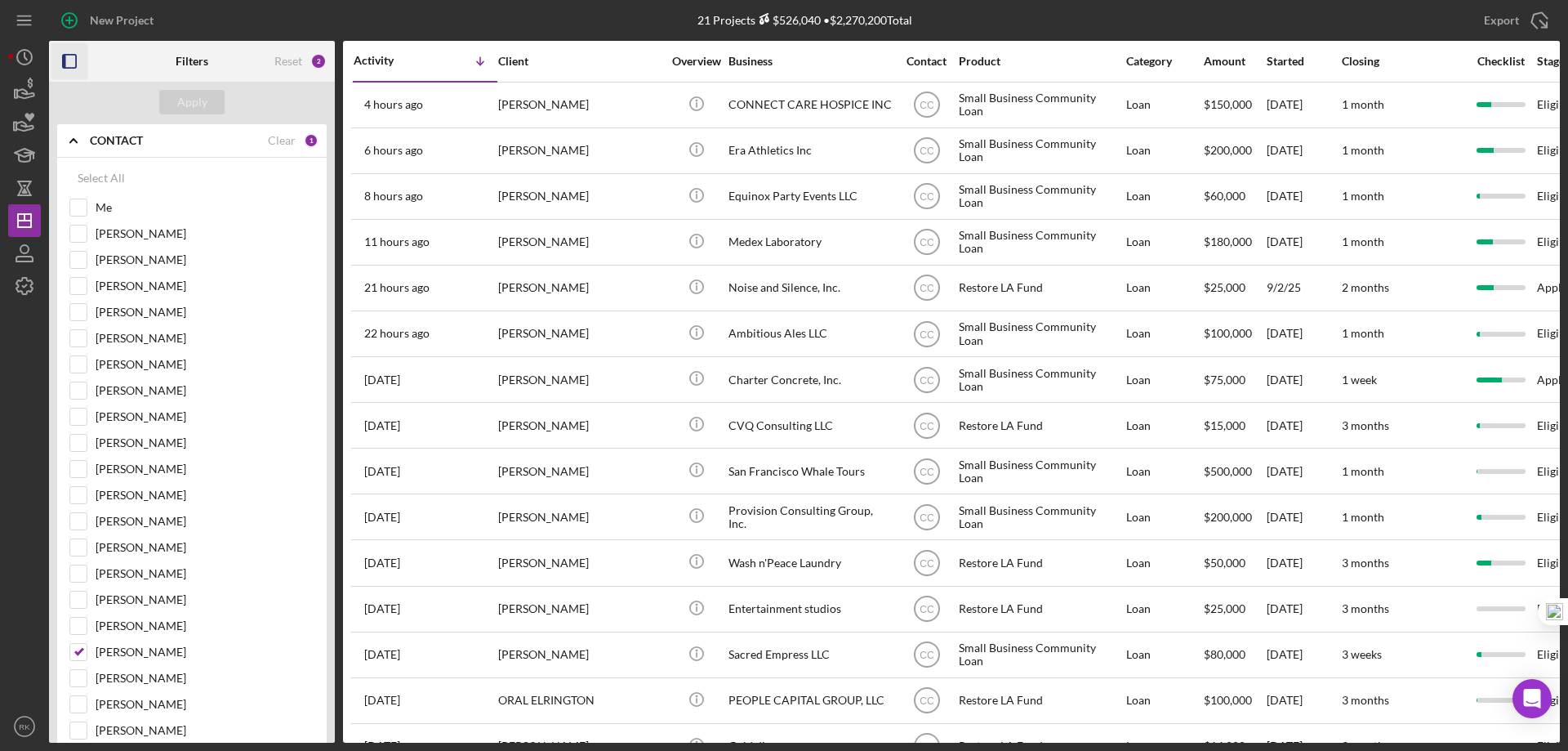
click at [71, 62] on icon "button" at bounding box center [69, 61] width 37 height 37
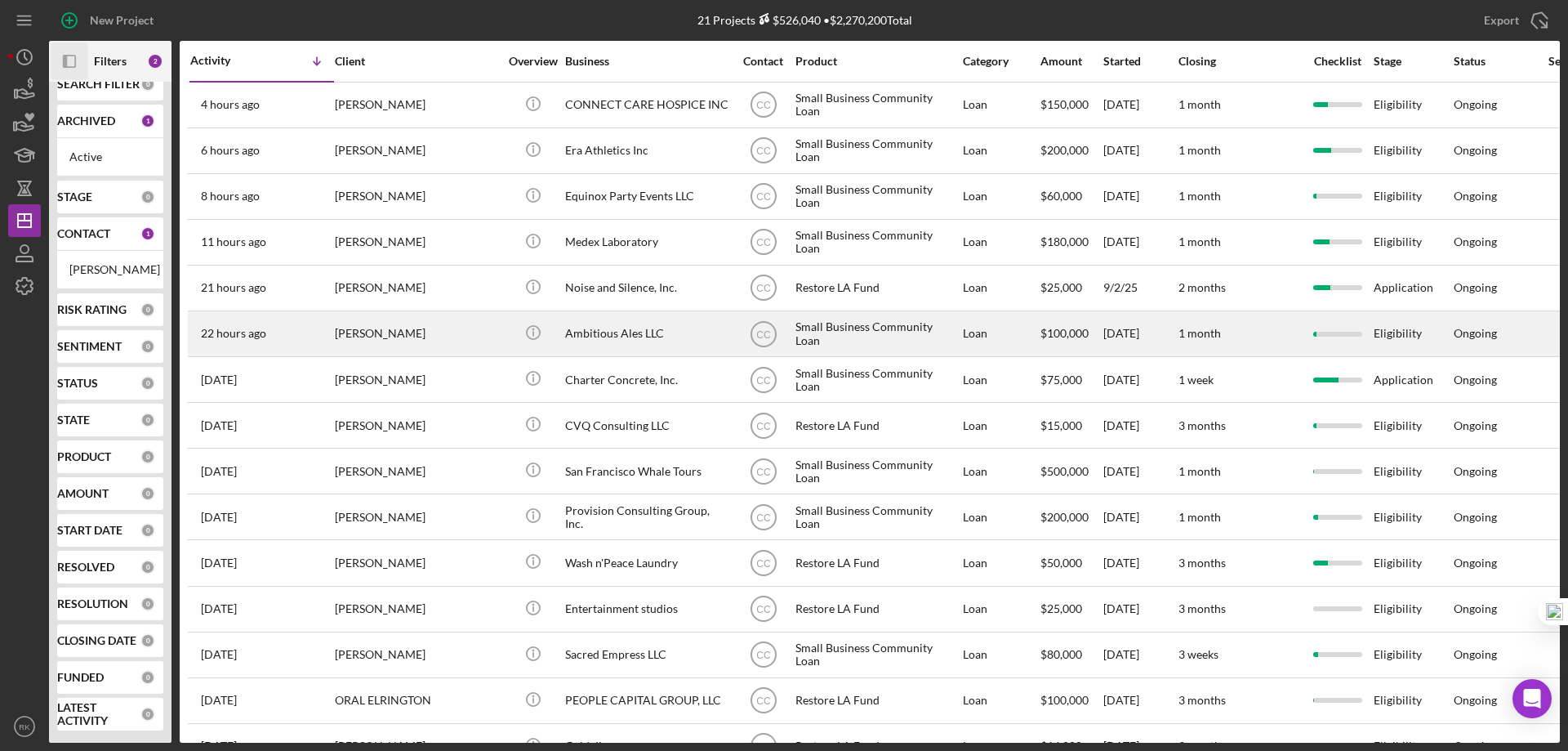
scroll to position [35, 0]
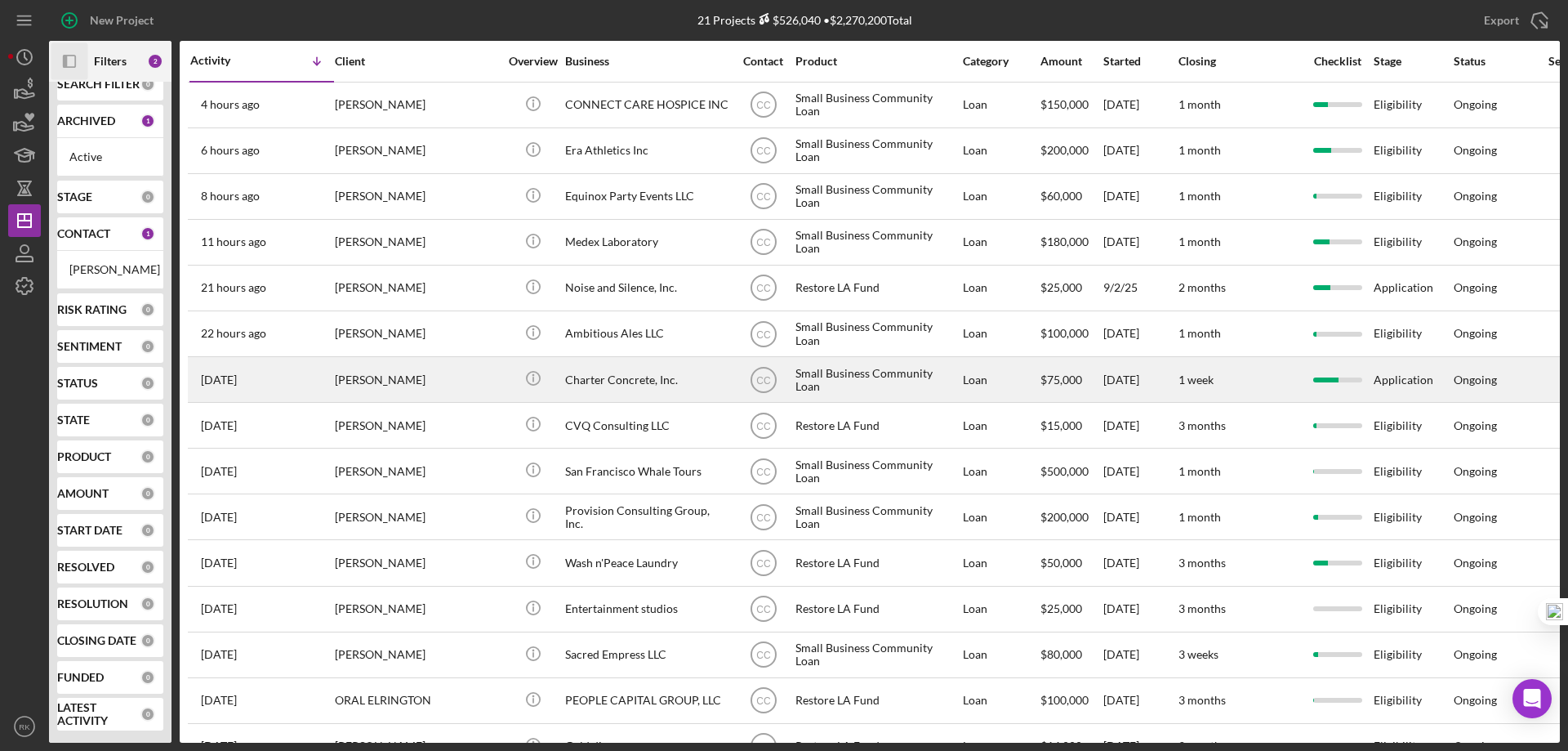
click at [641, 380] on div "Charter Concrete, Inc." at bounding box center [646, 380] width 163 height 44
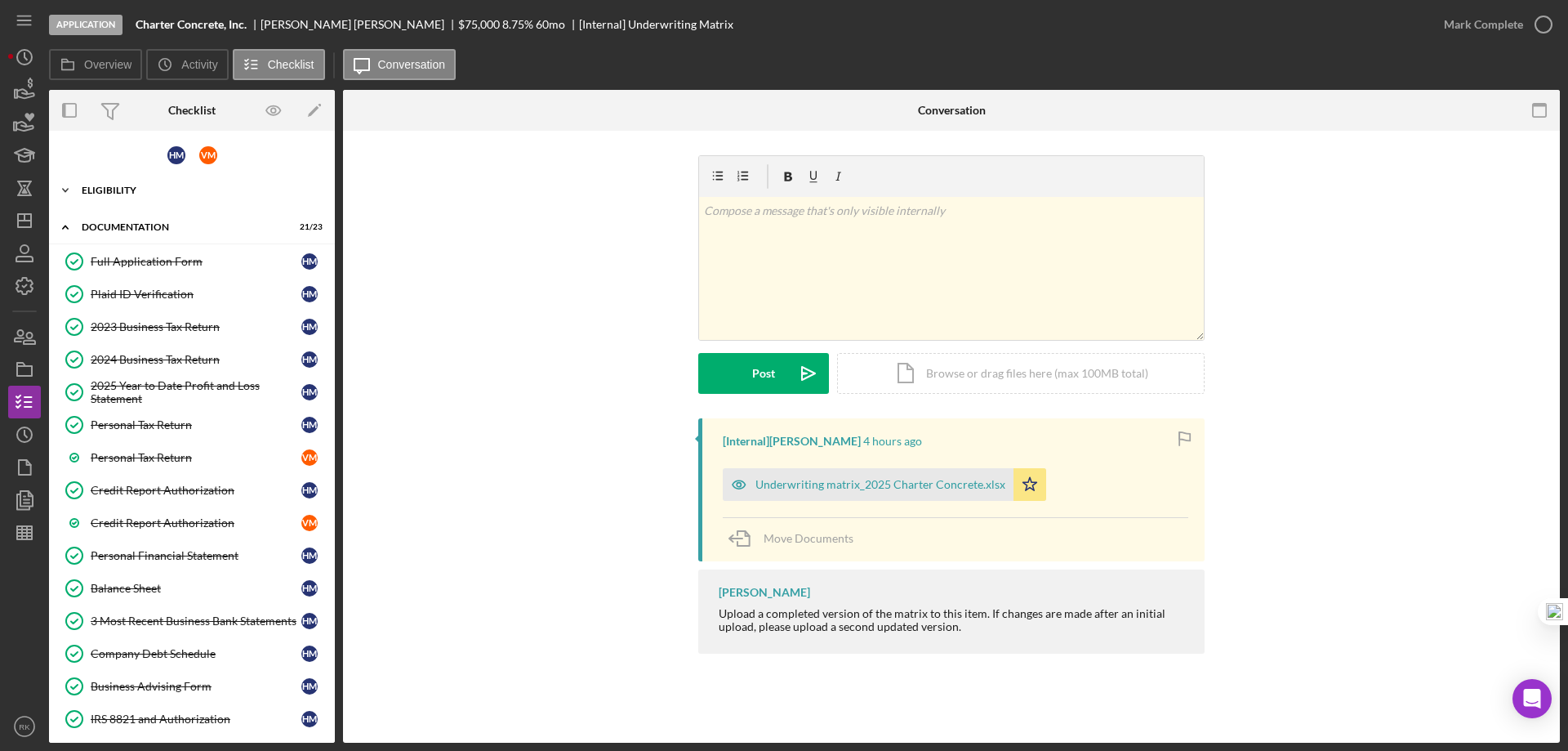
click at [117, 201] on div "Icon/Expander Eligibility 7 / 7" at bounding box center [192, 190] width 286 height 33
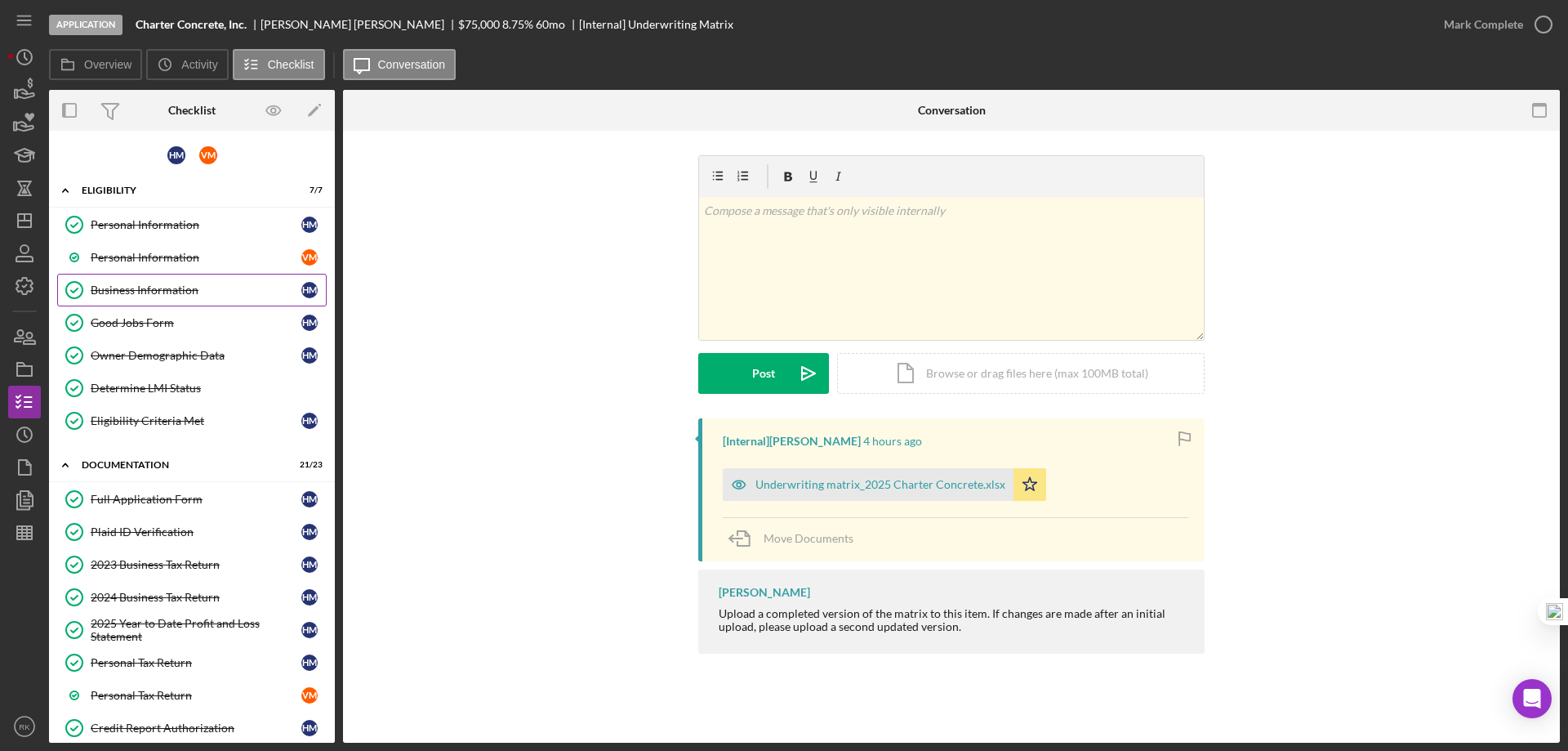
drag, startPoint x: 152, startPoint y: 293, endPoint x: 219, endPoint y: 299, distance: 67.3
click at [153, 293] on div "Business Information" at bounding box center [196, 289] width 211 height 13
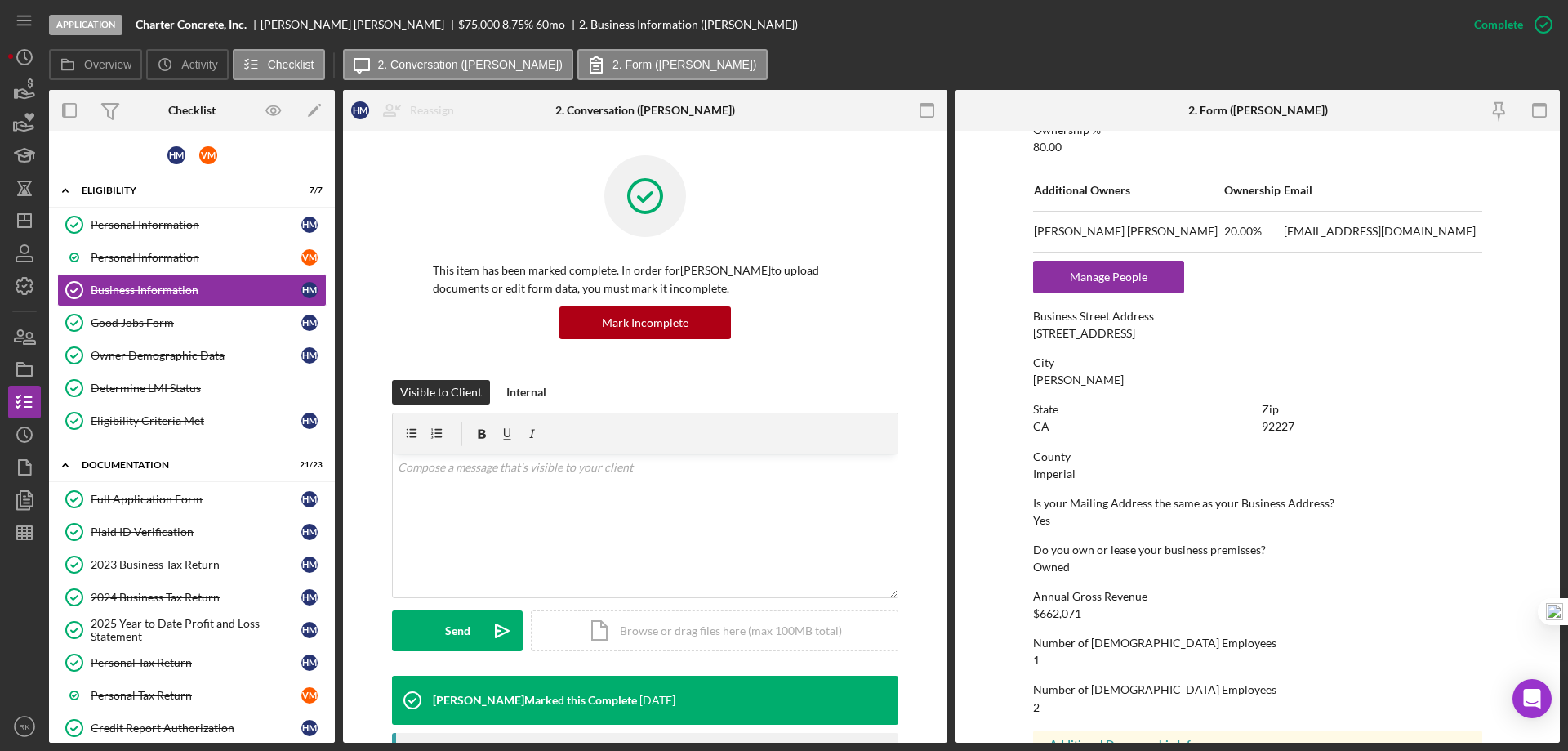
scroll to position [707, 0]
click at [178, 380] on link "Determine LMI Status Determine LMI Status" at bounding box center [192, 388] width 269 height 33
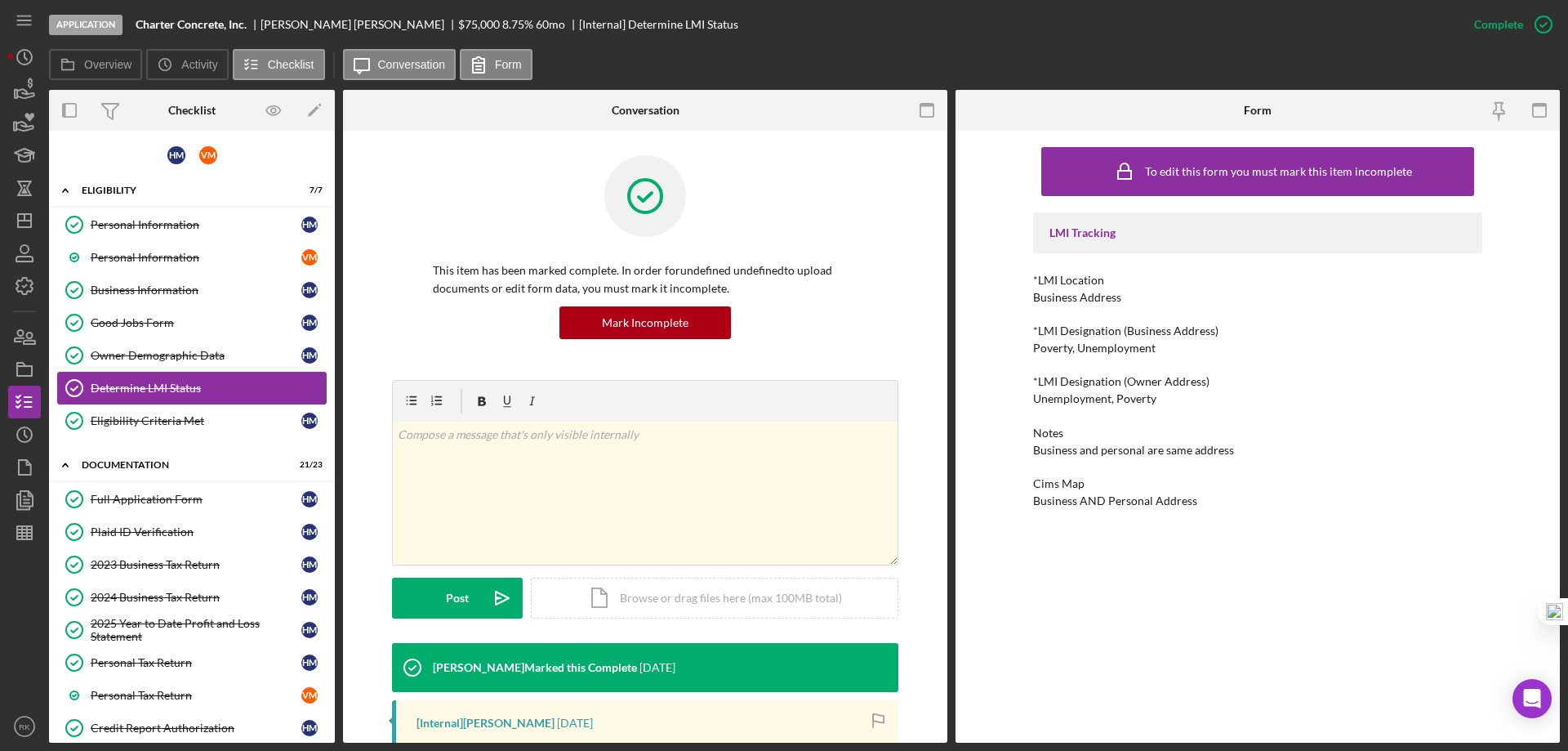
drag, startPoint x: 183, startPoint y: 358, endPoint x: 191, endPoint y: 373, distance: 17.0
click at [183, 358] on div "Owner Demographic Data" at bounding box center [196, 354] width 211 height 13
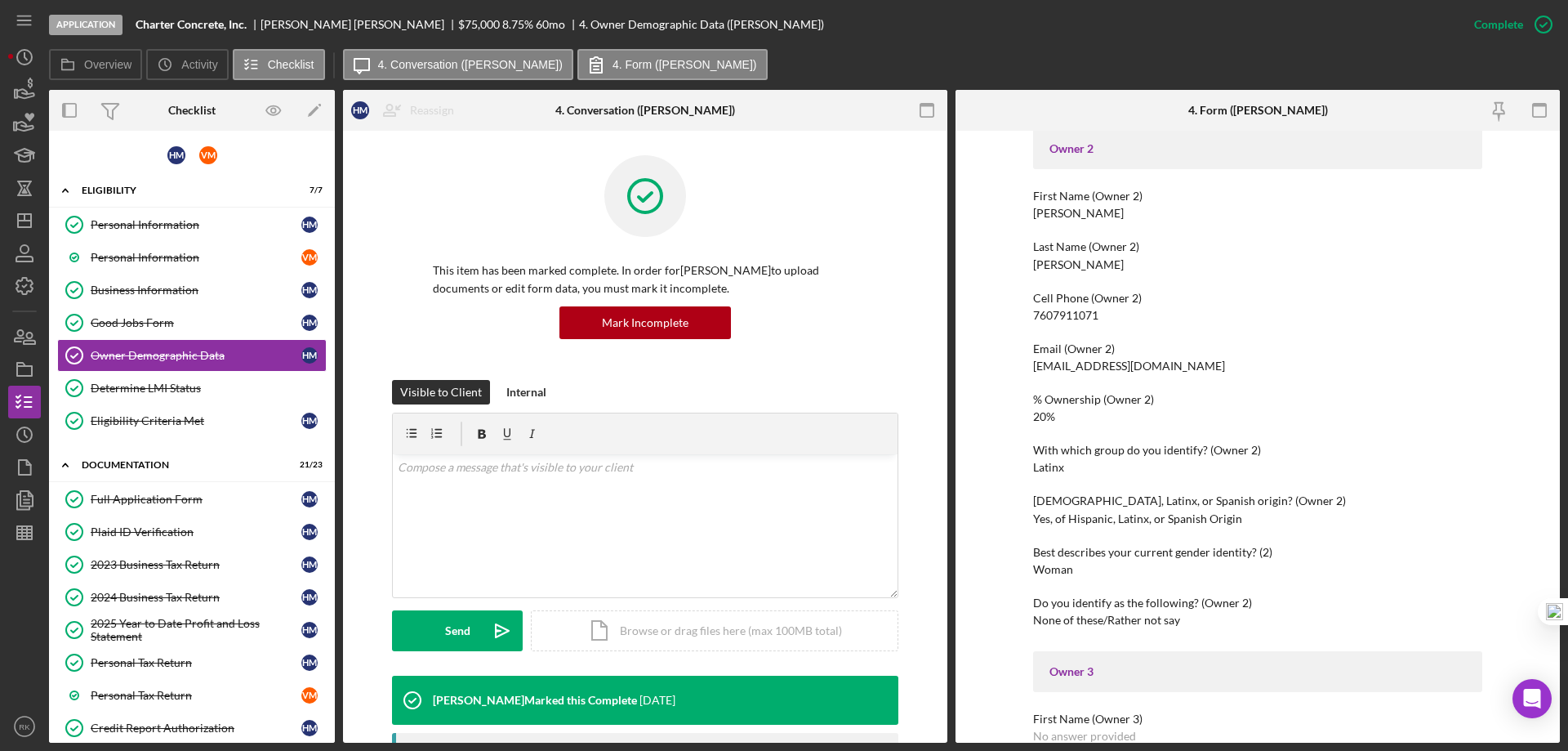
scroll to position [953, 0]
drag, startPoint x: 24, startPoint y: 226, endPoint x: 38, endPoint y: 237, distance: 17.8
click at [24, 226] on icon "Icon/Dashboard" at bounding box center [24, 220] width 41 height 41
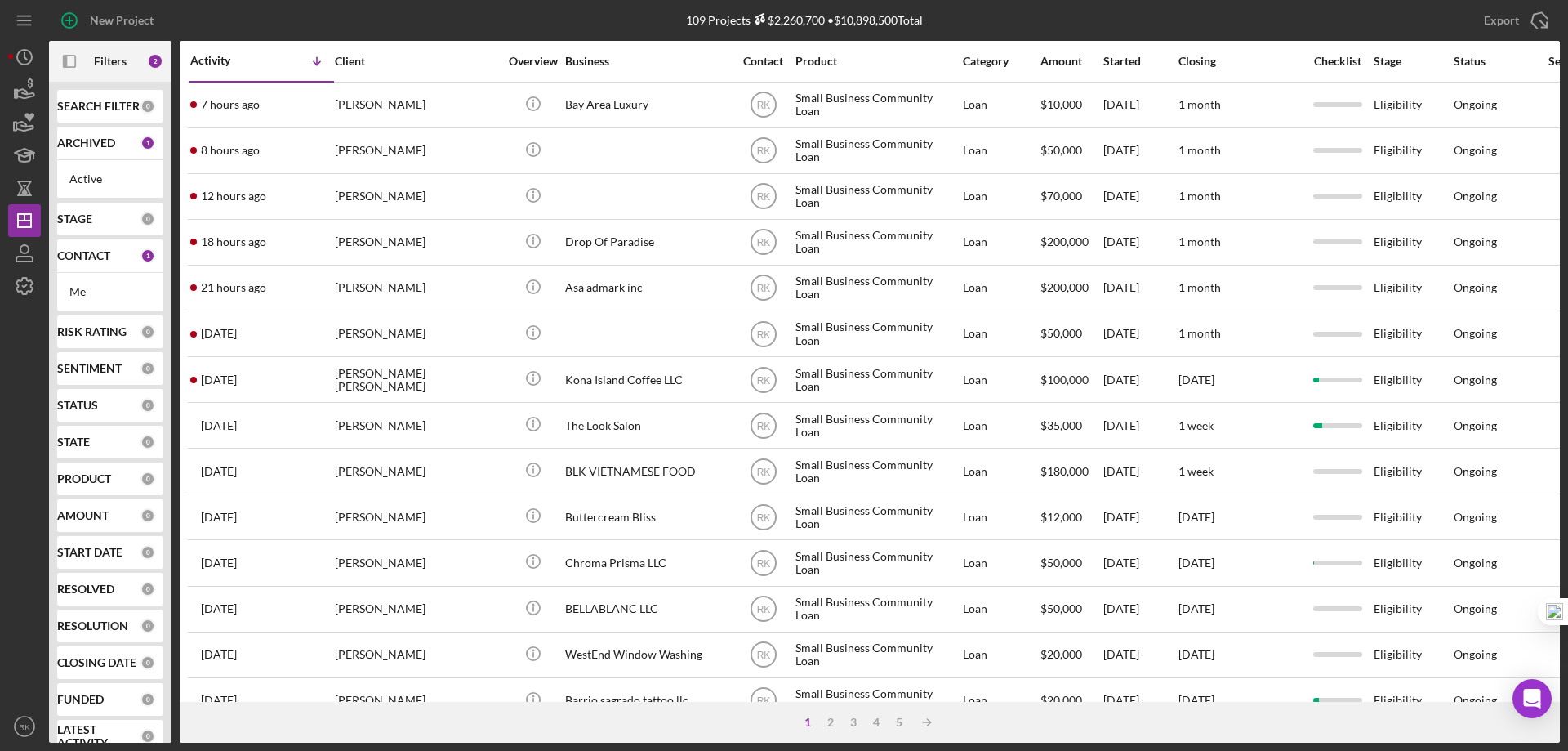
click at [82, 262] on b "CONTACT" at bounding box center [84, 255] width 53 height 13
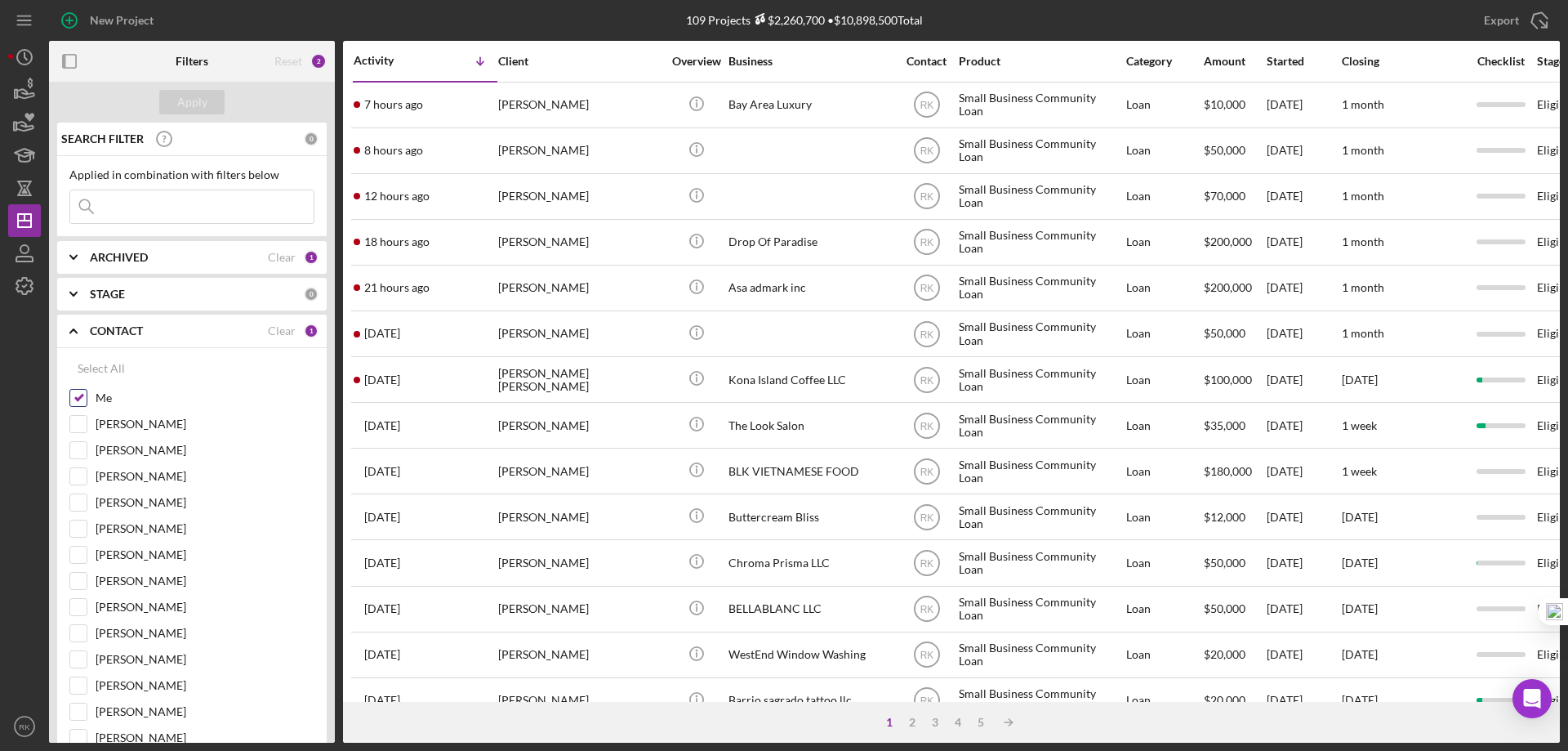
click at [71, 392] on input "Me" at bounding box center [78, 398] width 17 height 17
checkbox input "false"
click at [82, 456] on input "[PERSON_NAME]" at bounding box center [78, 554] width 17 height 17
checkbox input "true"
click at [185, 107] on div "Apply" at bounding box center [192, 102] width 31 height 25
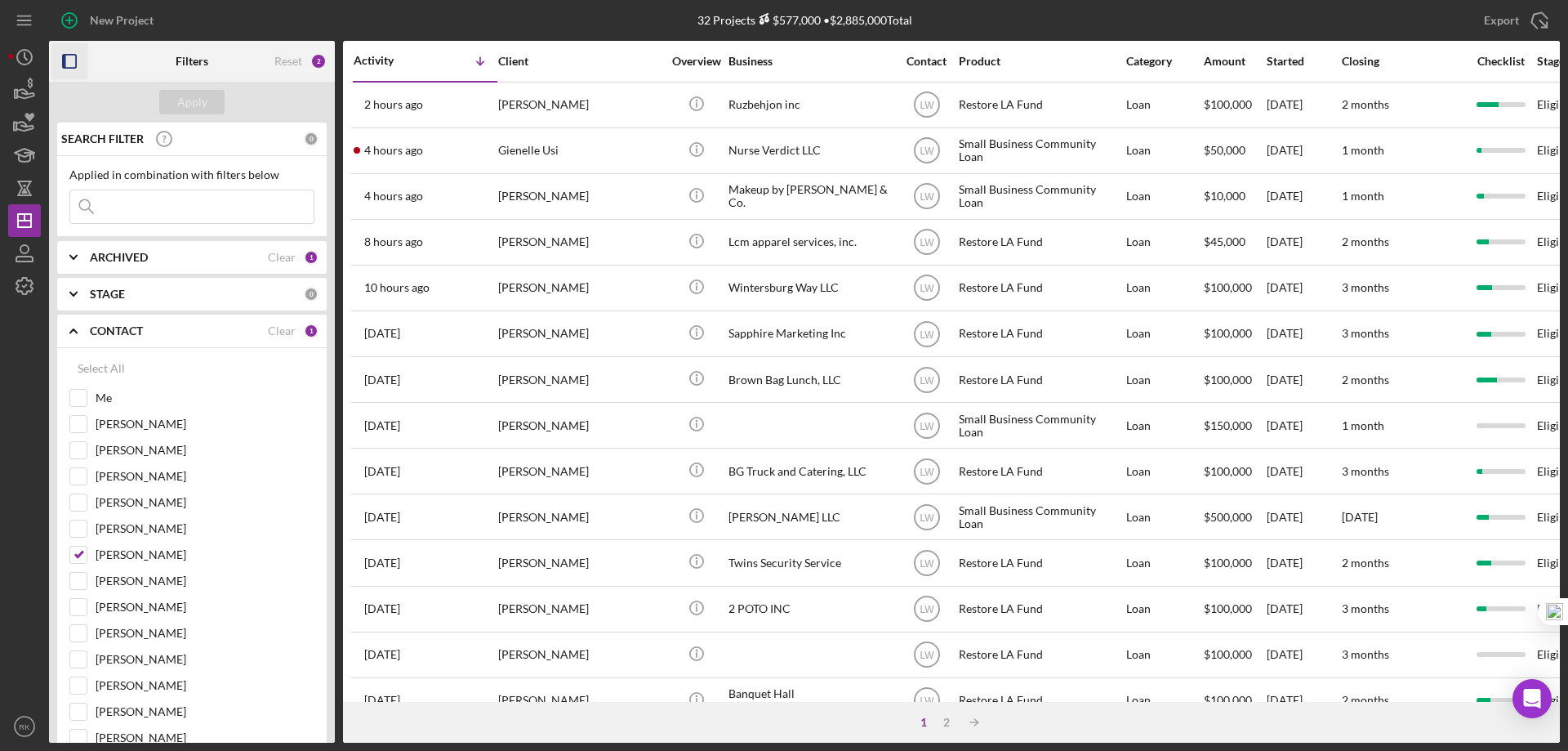
click at [75, 60] on icon "button" at bounding box center [69, 61] width 37 height 37
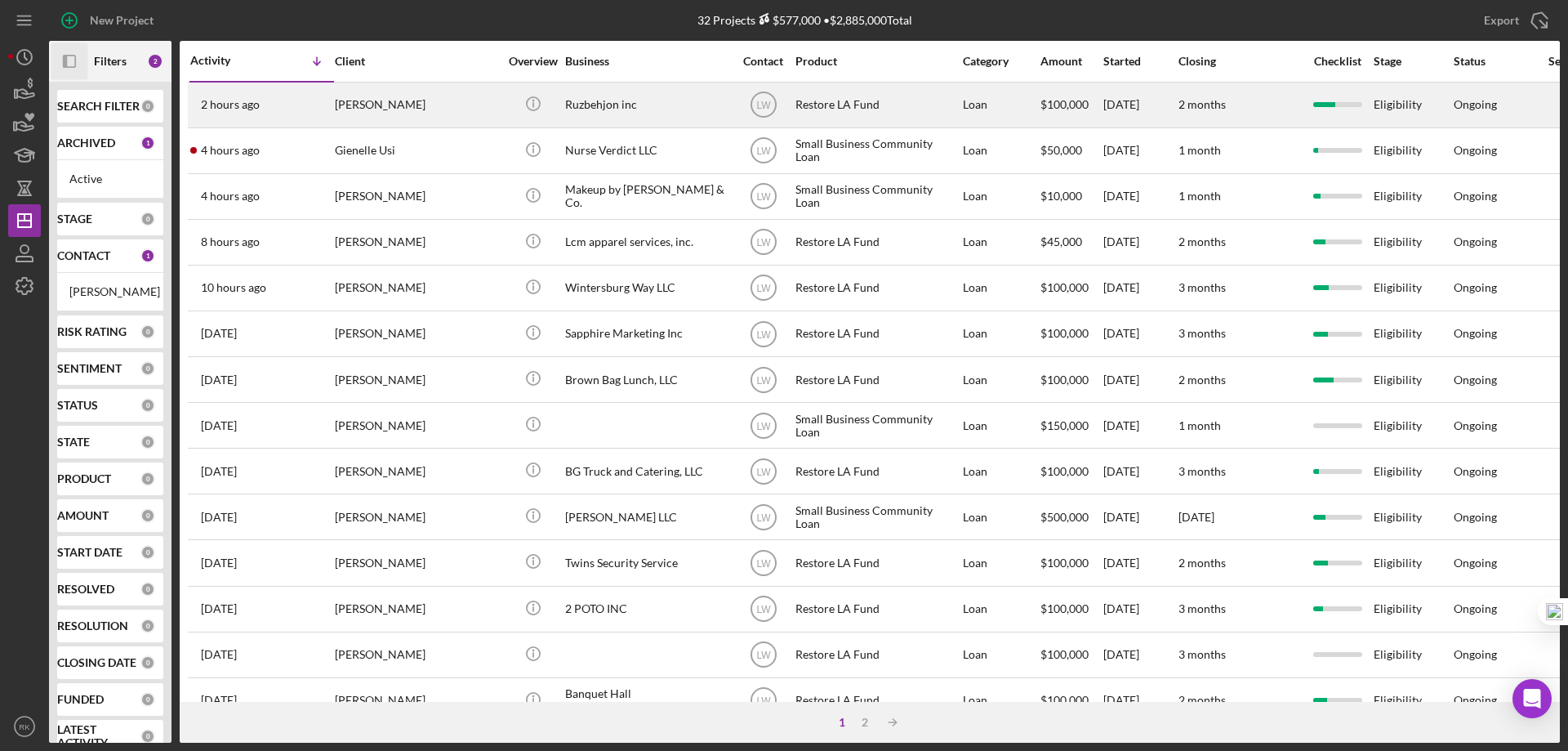
click at [605, 110] on div "Ruzbehjon inc" at bounding box center [646, 105] width 163 height 44
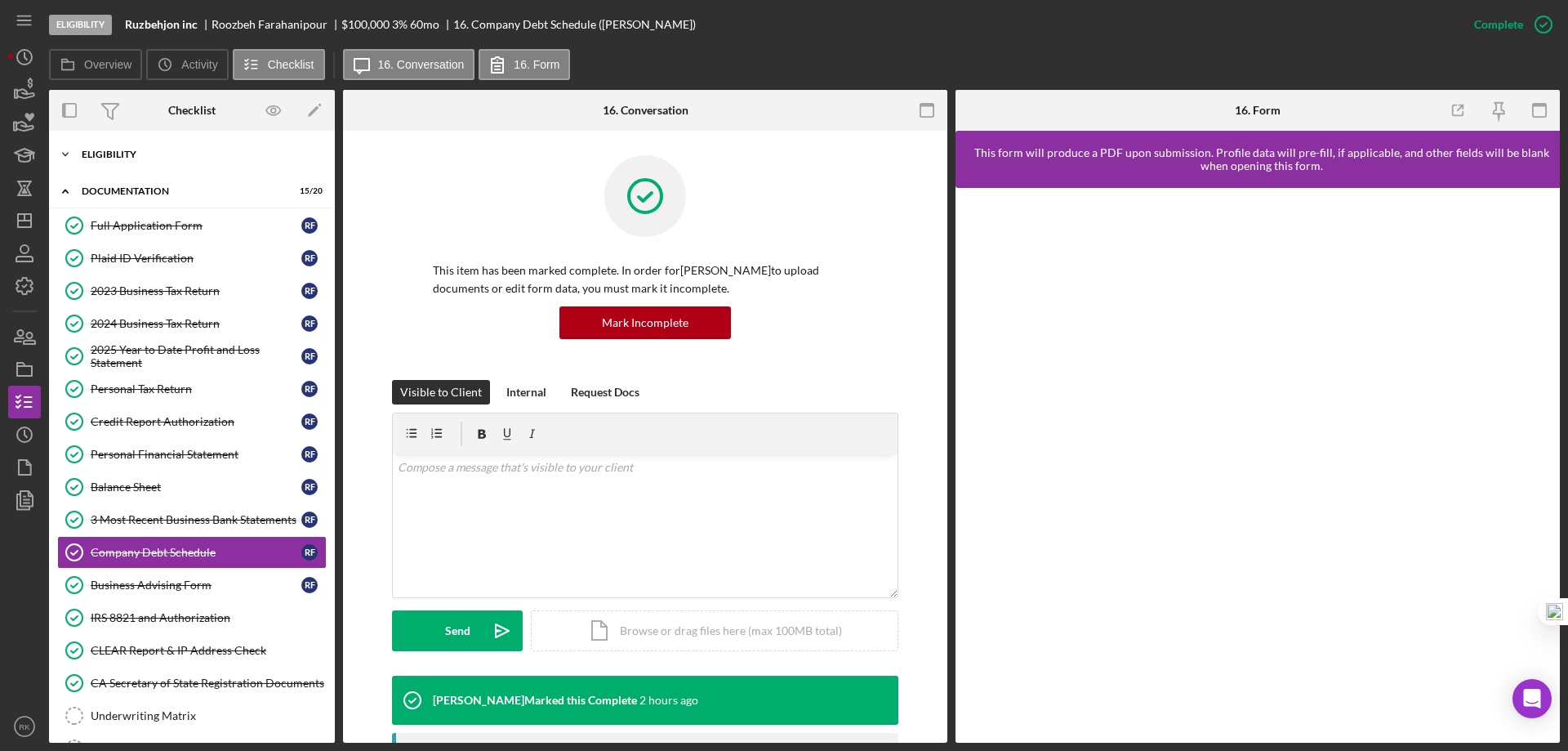
click at [128, 163] on div "Icon/Expander Eligibility 7 / 7" at bounding box center [192, 153] width 286 height 33
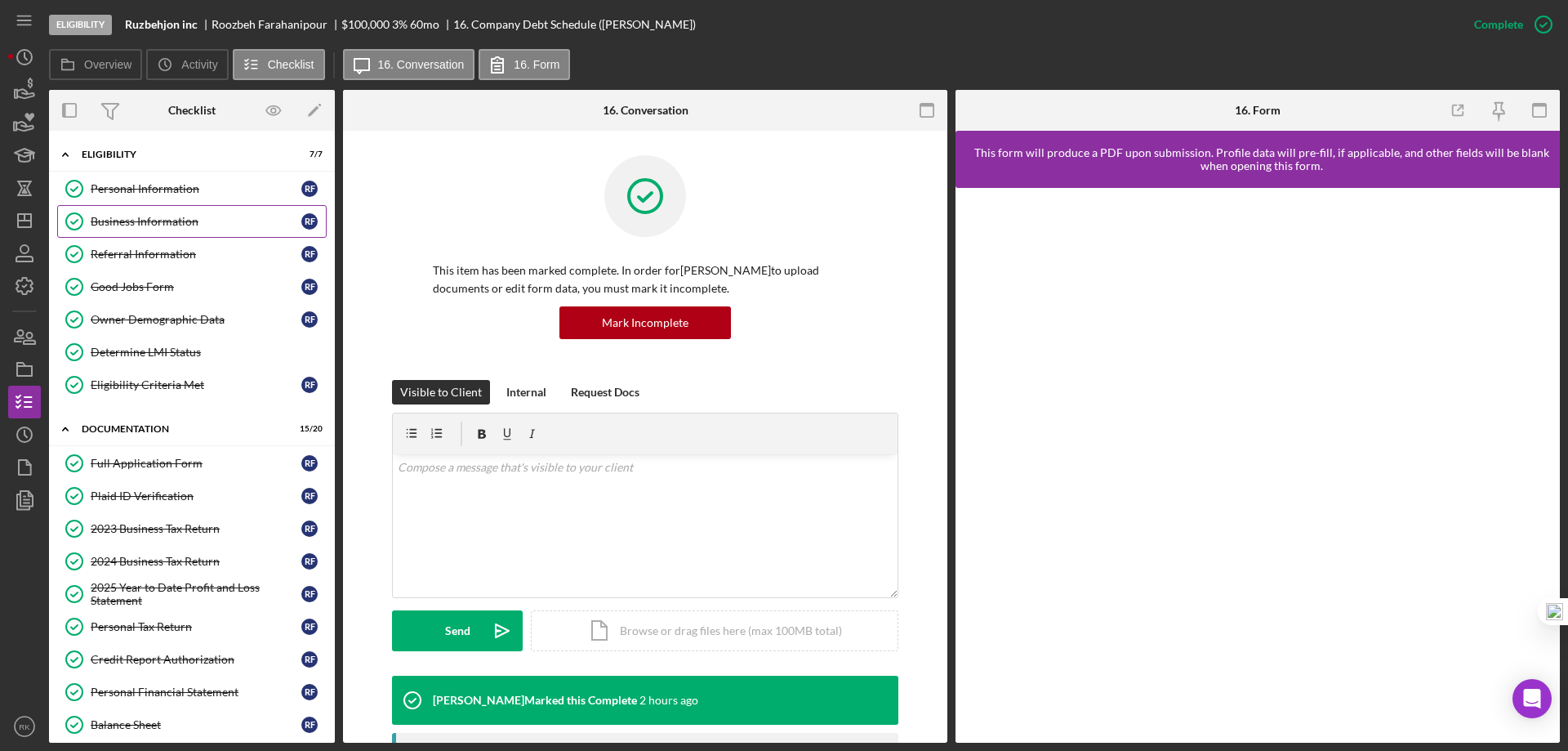
click at [155, 231] on link "Business Information Business Information R F" at bounding box center [192, 221] width 269 height 33
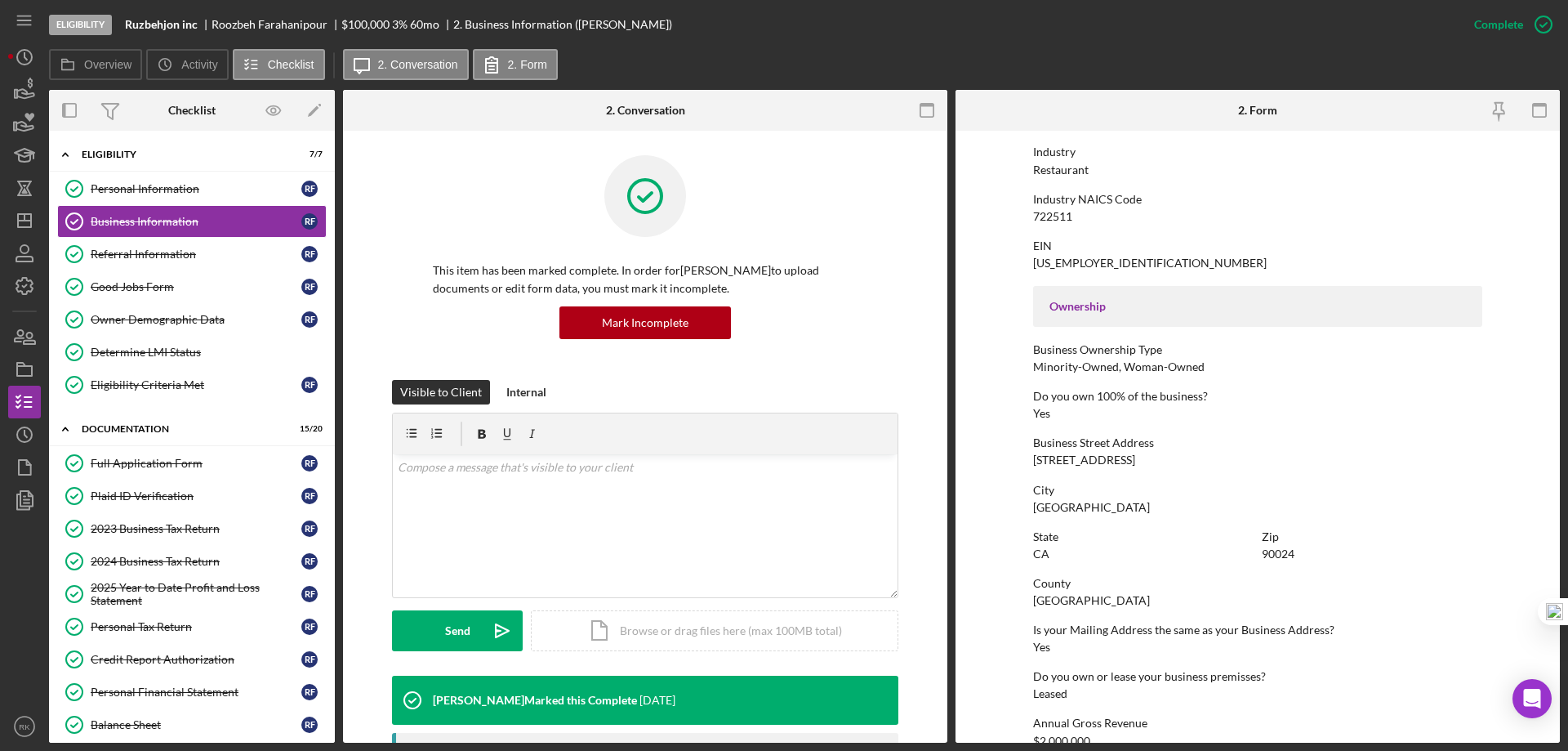
scroll to position [408, 0]
click at [159, 353] on div "Determine LMI Status" at bounding box center [209, 351] width 235 height 13
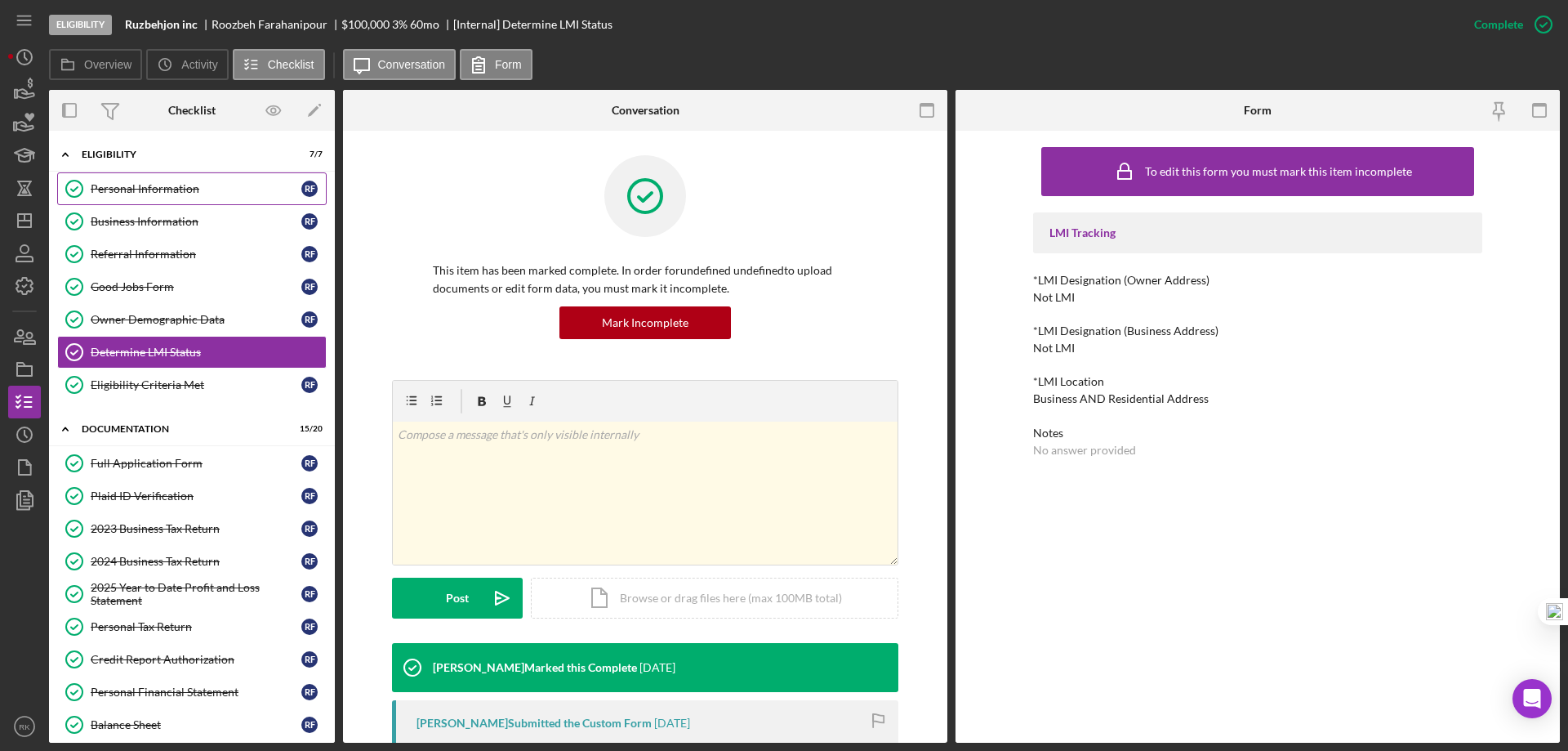
click at [147, 194] on div "Personal Information" at bounding box center [196, 188] width 211 height 13
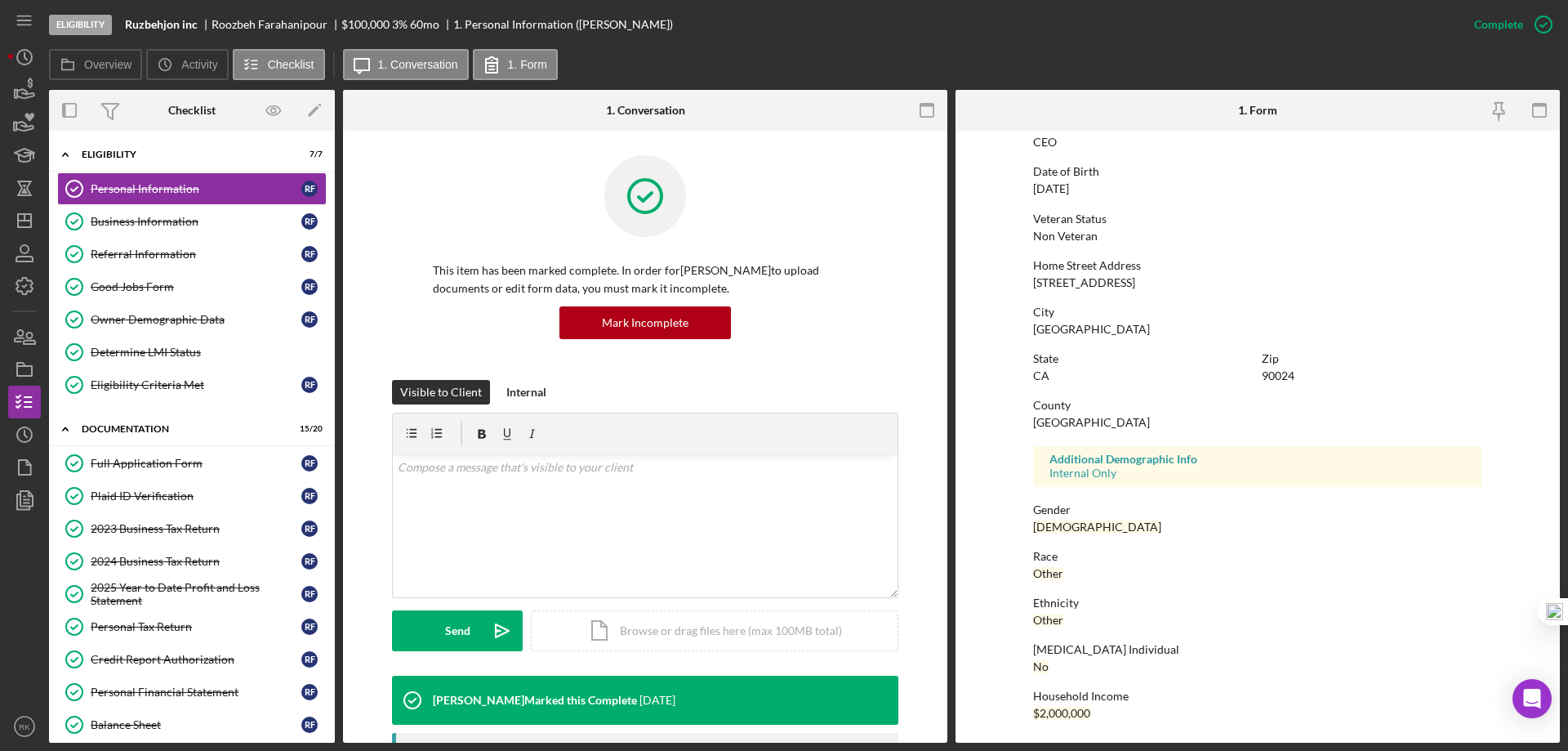
scroll to position [150, 0]
click at [140, 323] on div "Owner Demographic Data" at bounding box center [196, 319] width 211 height 13
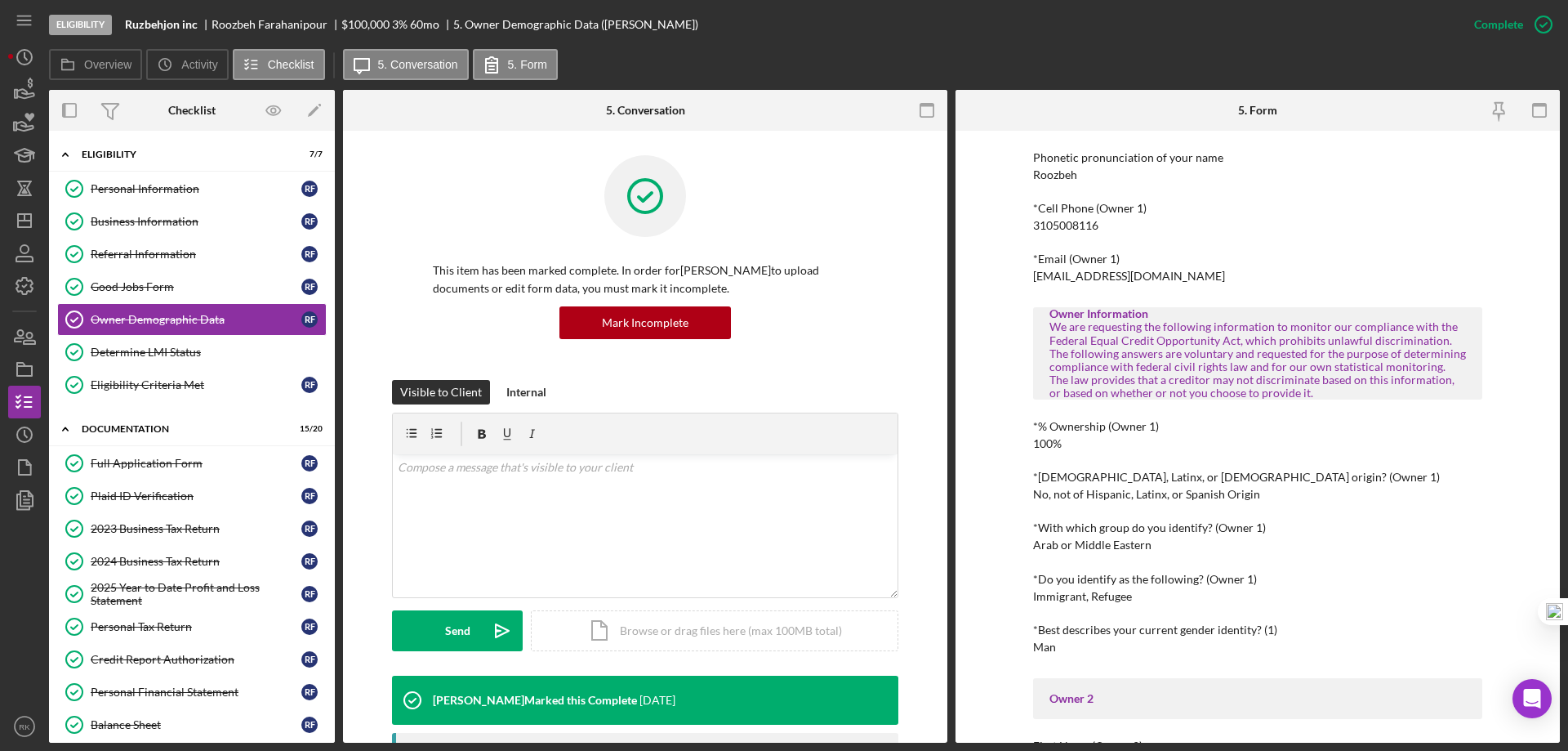
scroll to position [327, 0]
drag, startPoint x: 29, startPoint y: 231, endPoint x: 48, endPoint y: 245, distance: 23.6
click at [29, 231] on icon "Icon/Dashboard" at bounding box center [24, 220] width 41 height 41
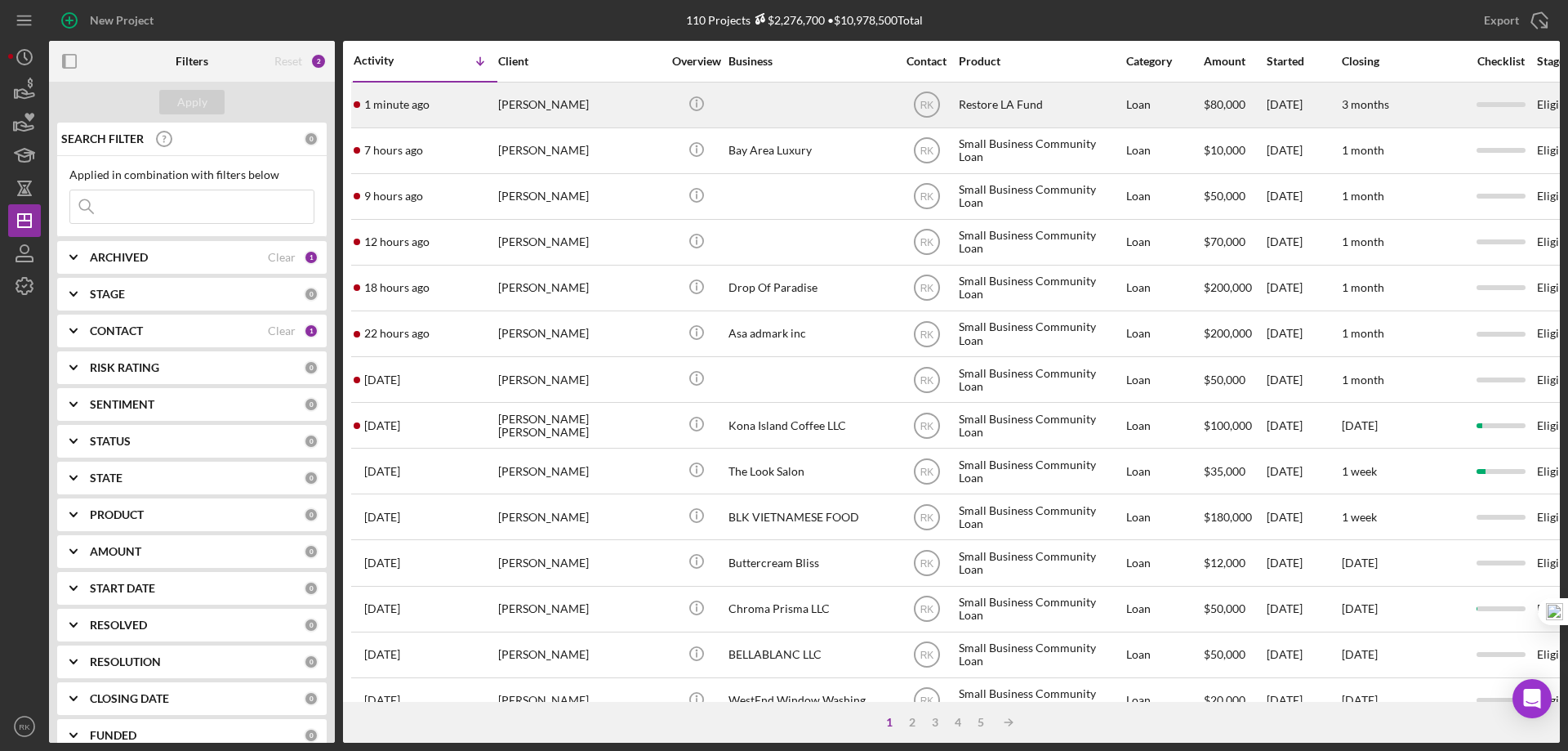
click at [528, 115] on div "[PERSON_NAME]" at bounding box center [580, 105] width 163 height 44
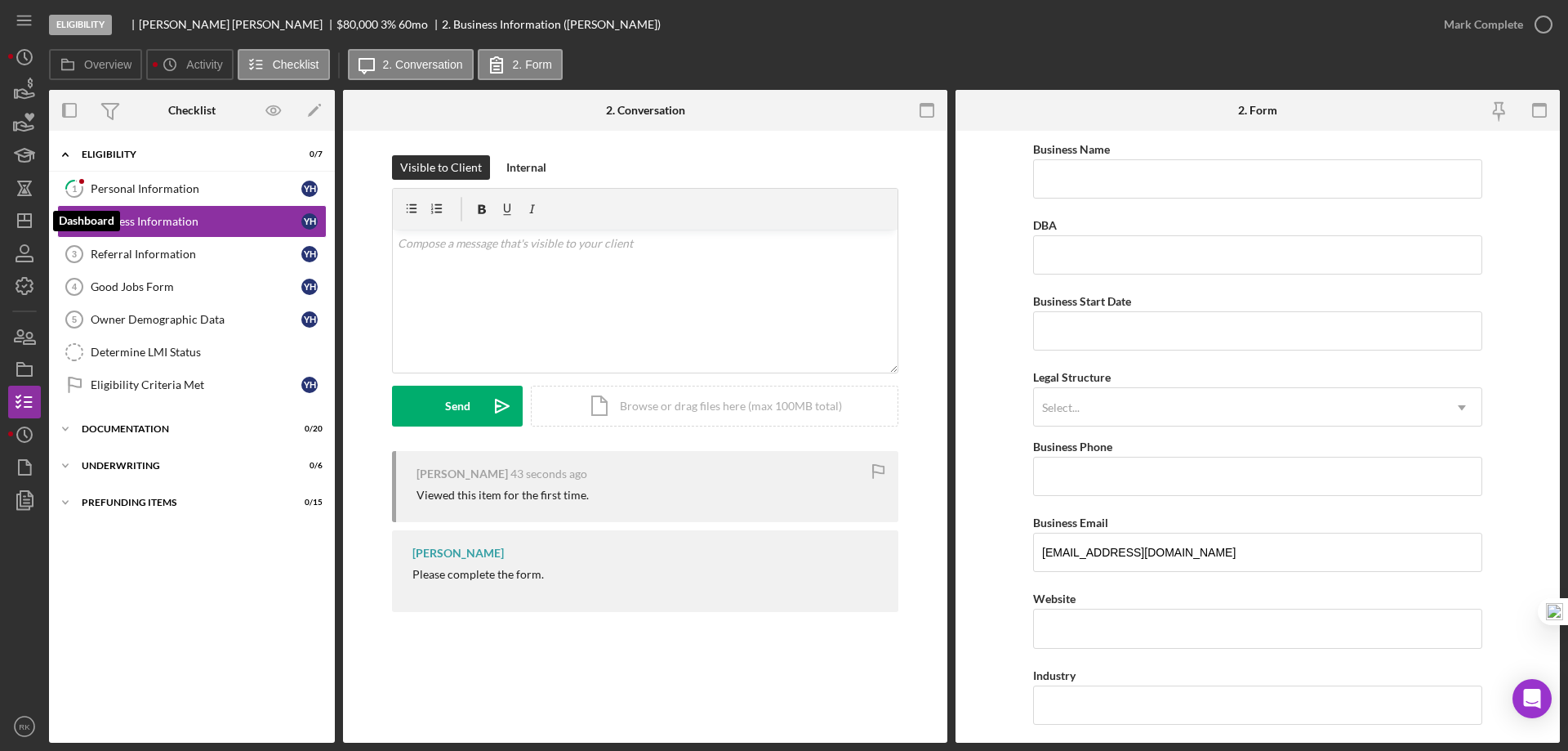
drag, startPoint x: 32, startPoint y: 214, endPoint x: 1, endPoint y: 269, distance: 63.1
click at [31, 214] on polygon "button" at bounding box center [24, 220] width 13 height 13
